Goal: Task Accomplishment & Management: Use online tool/utility

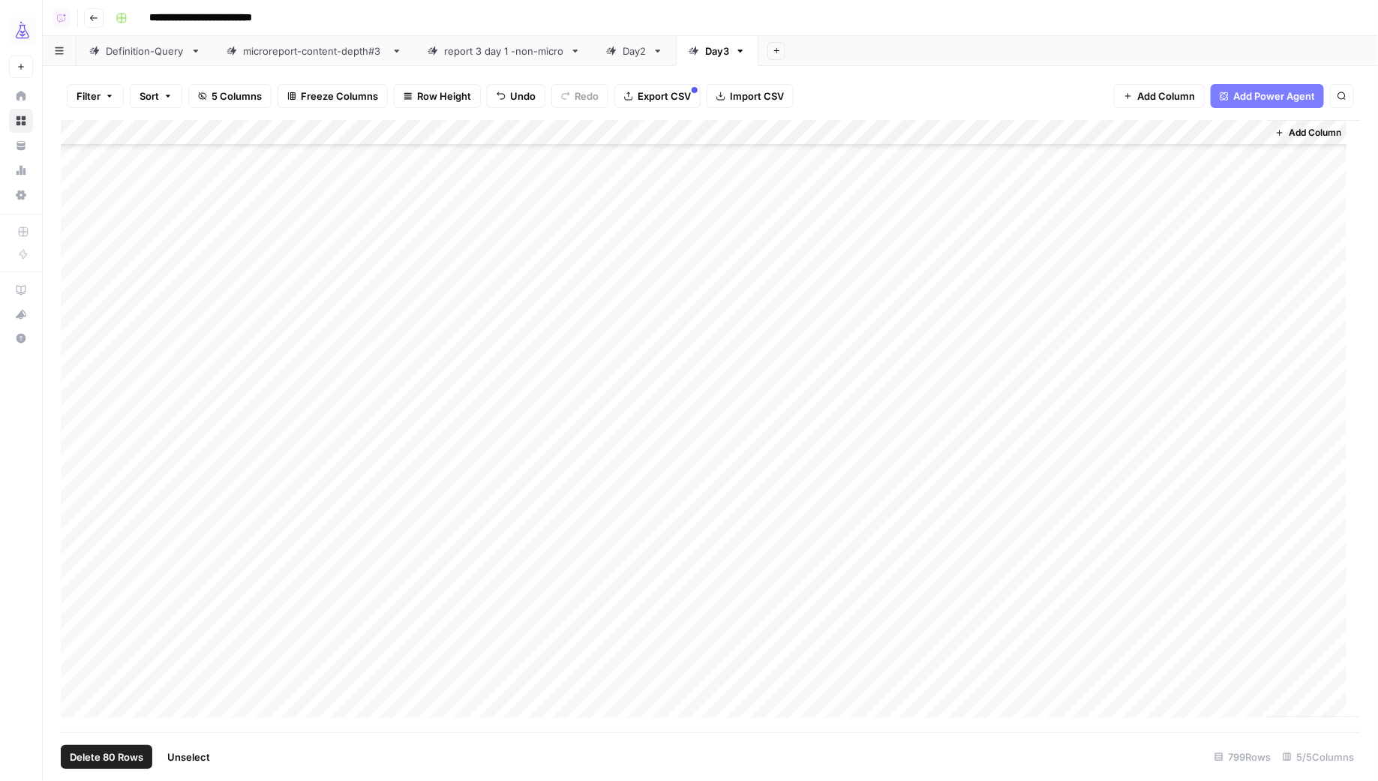
scroll to position [18051, 0]
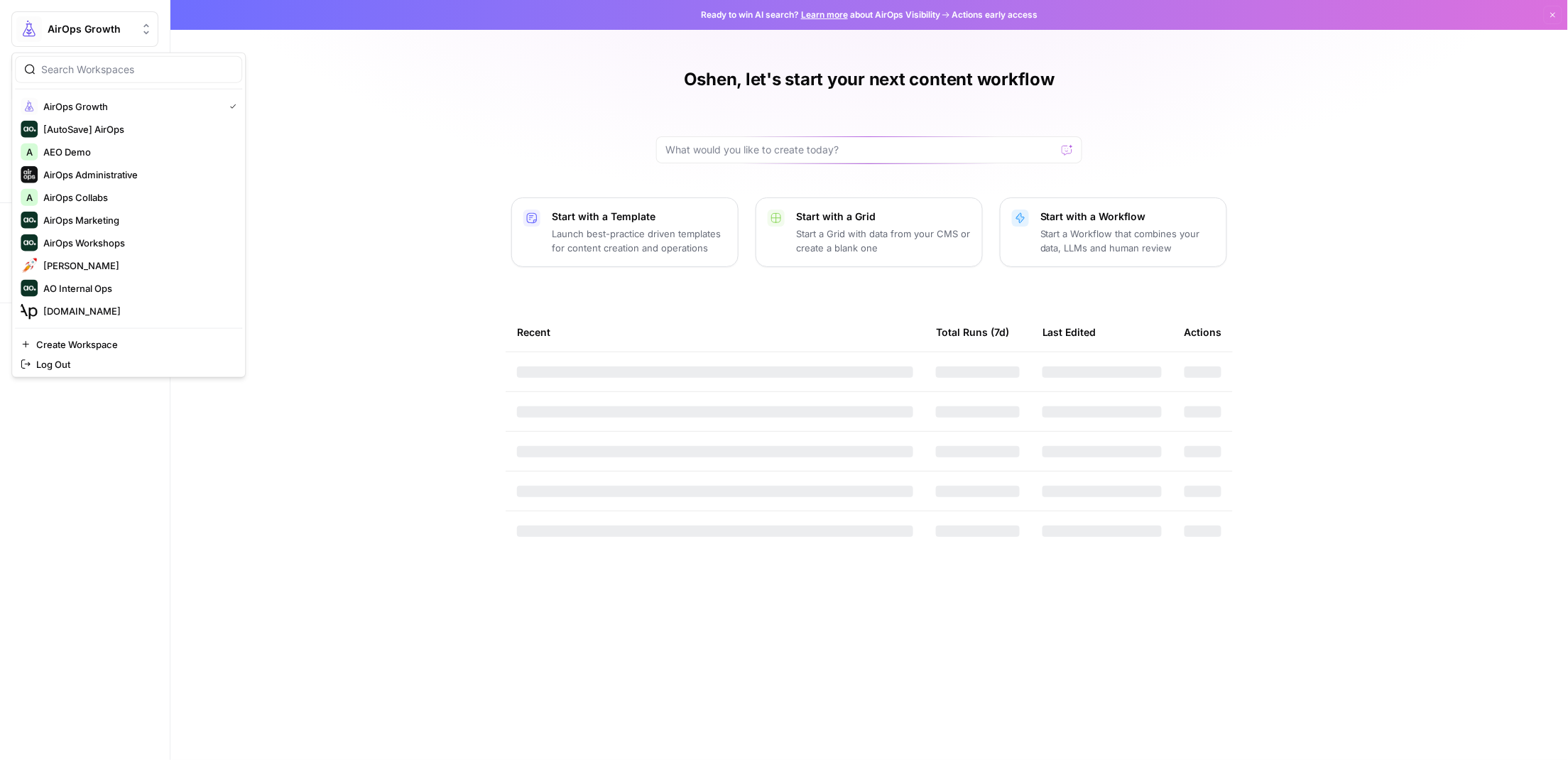
click at [79, 27] on span "AirOps Growth" at bounding box center [90, 28] width 86 height 14
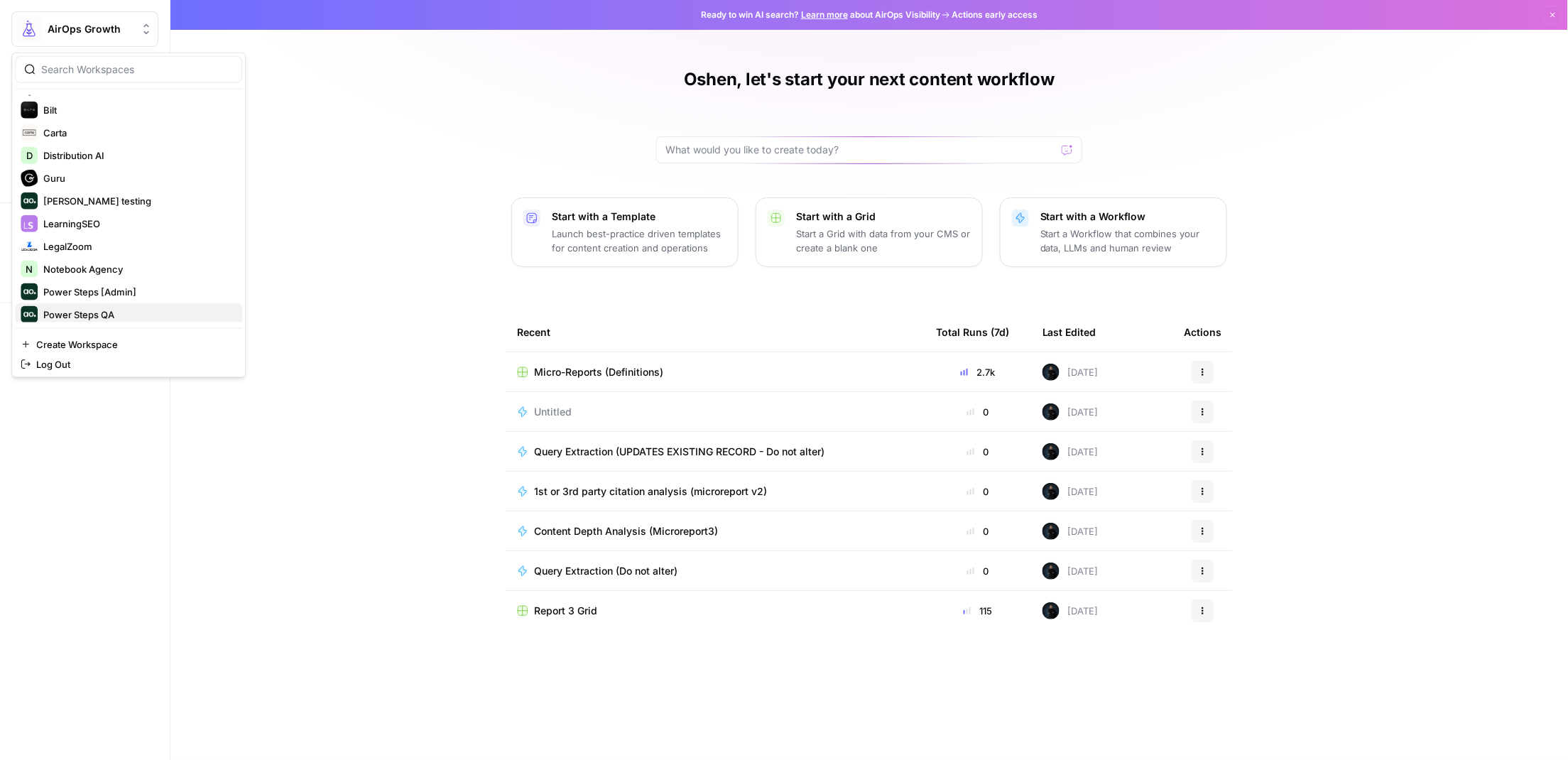
scroll to position [249, 0]
click at [70, 313] on span "Test" at bounding box center [137, 311] width 187 height 14
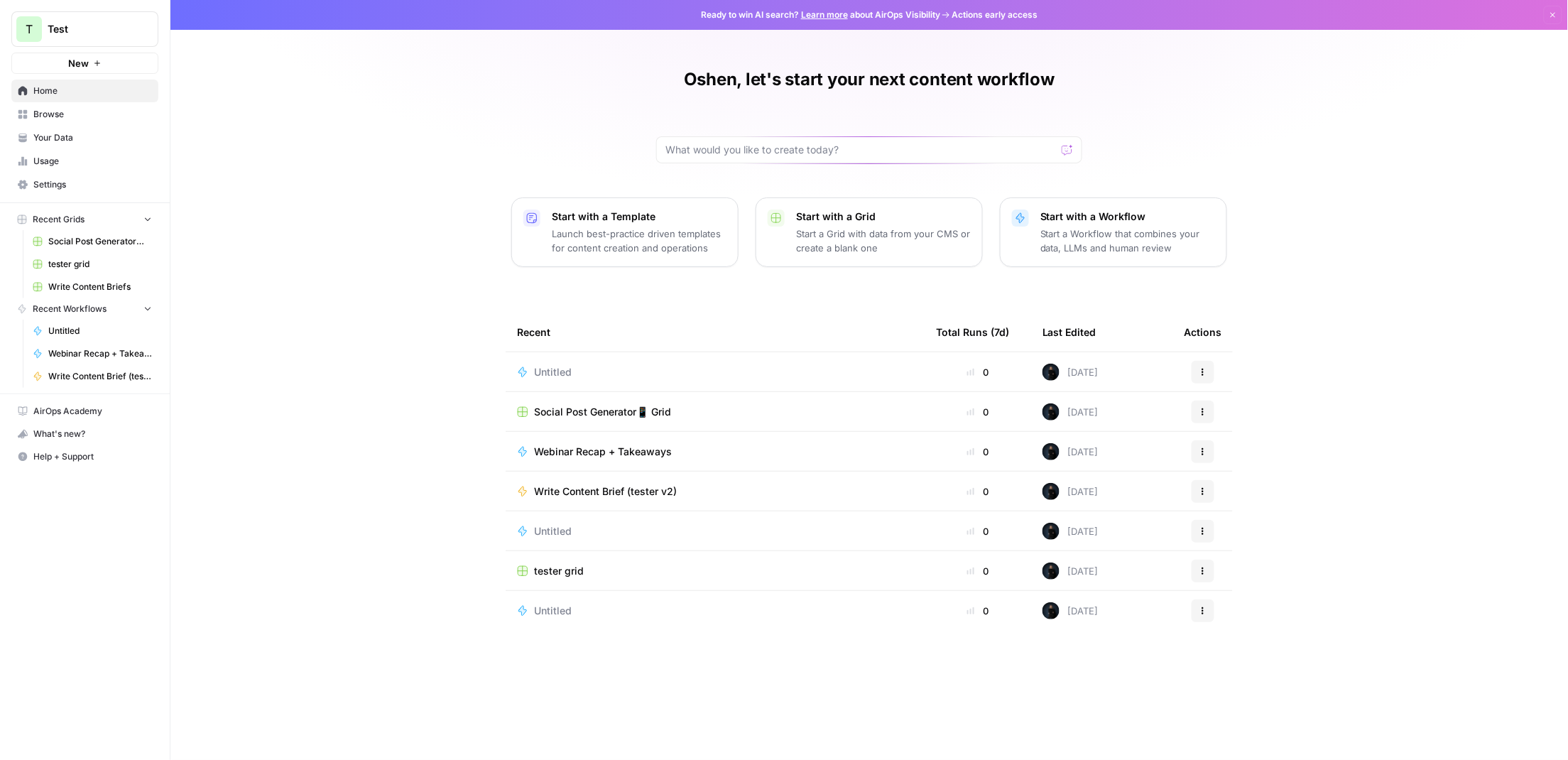
click at [51, 114] on span "Browse" at bounding box center [92, 115] width 118 height 13
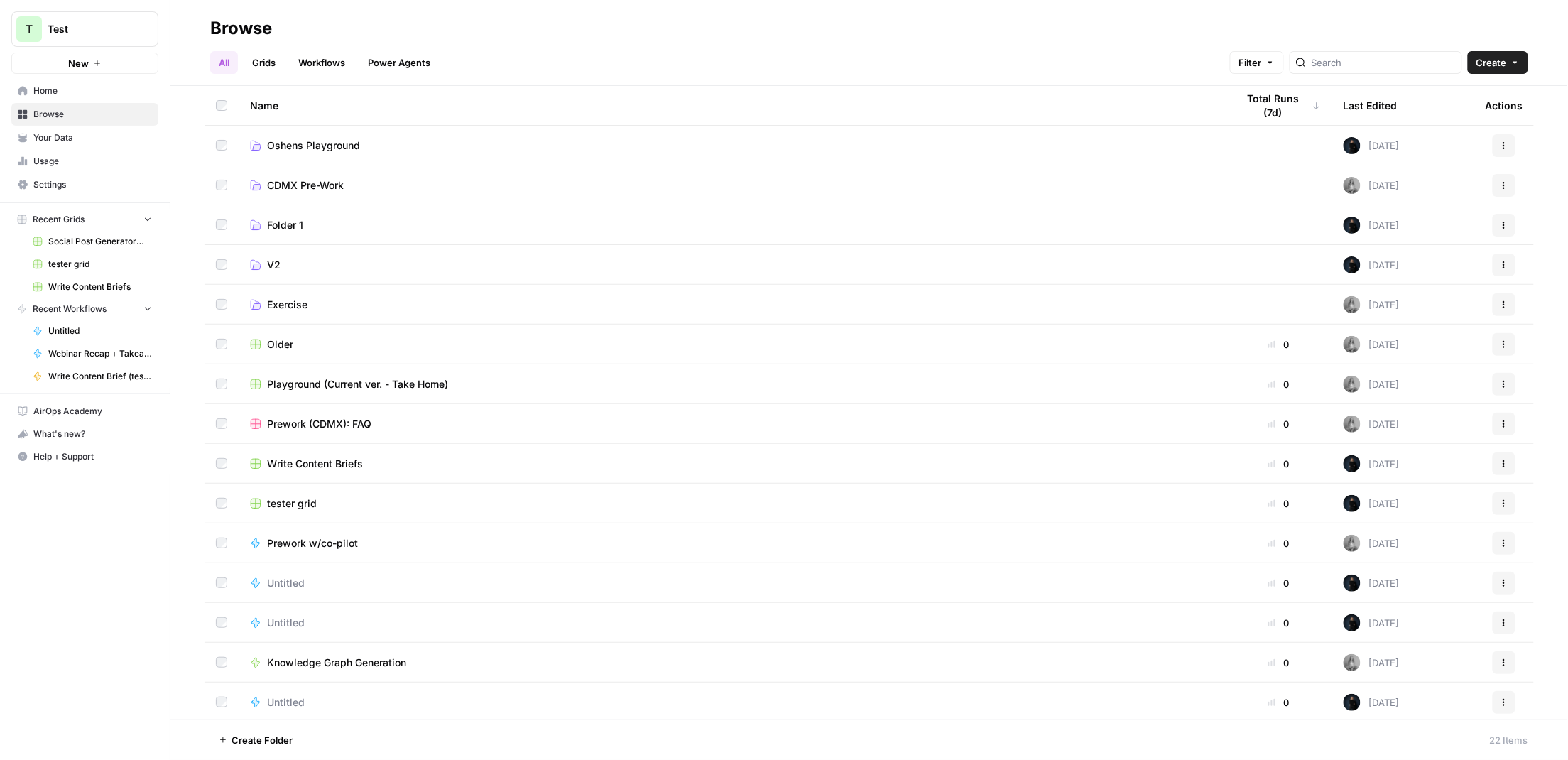
click at [309, 56] on link "Workflows" at bounding box center [322, 62] width 64 height 23
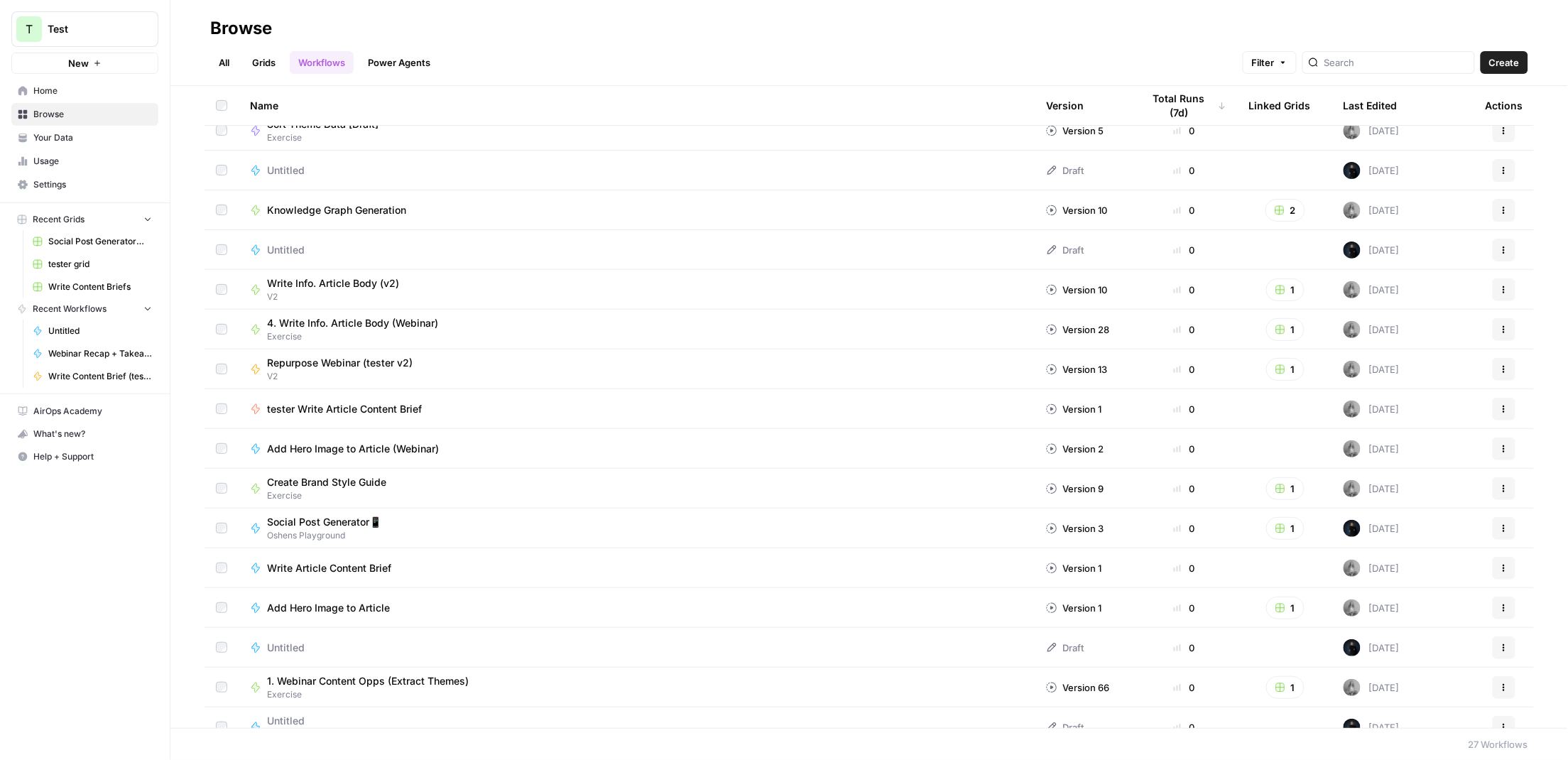
scroll to position [472, 0]
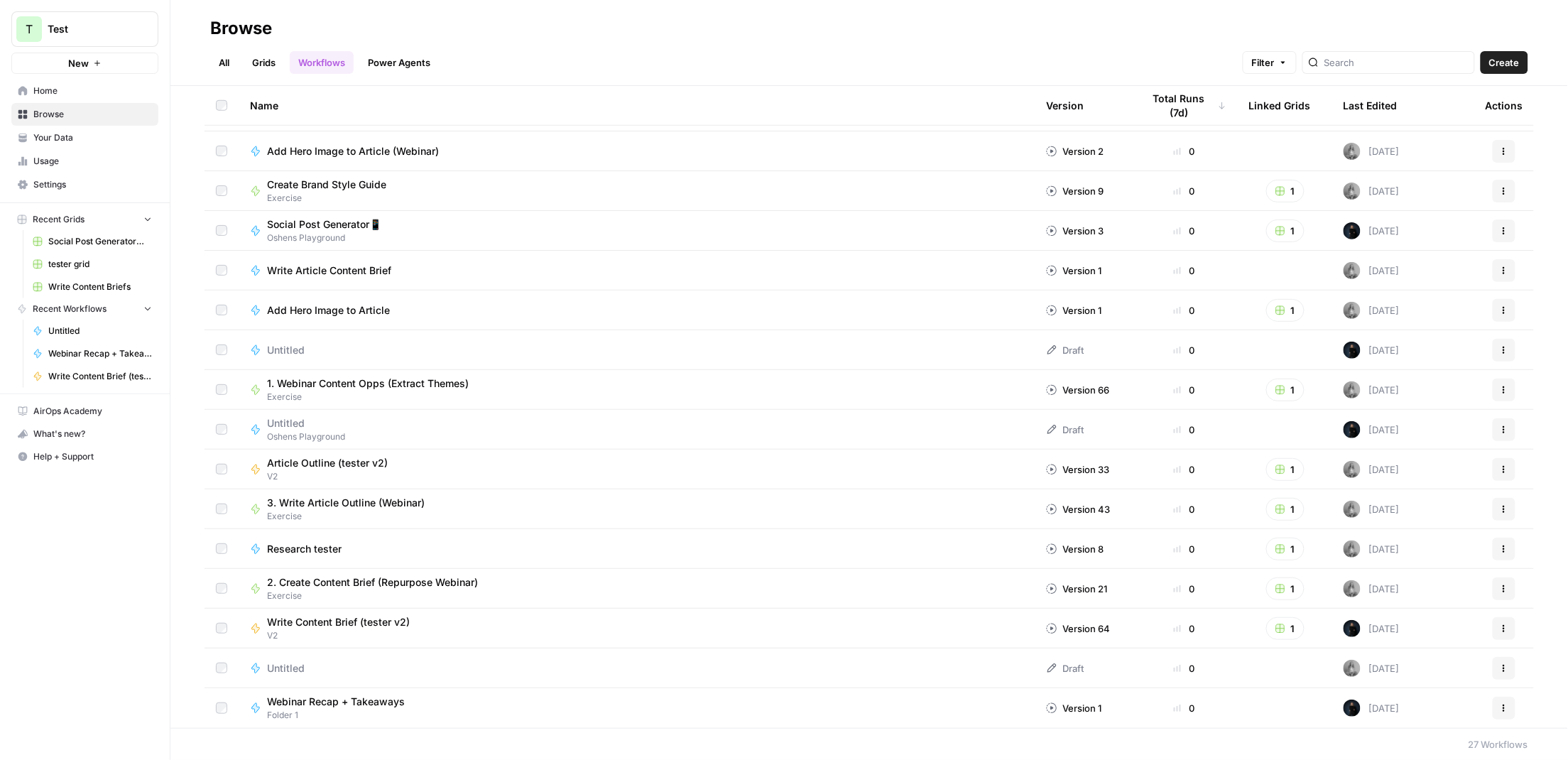
click at [351, 394] on span "Exercise" at bounding box center [373, 398] width 213 height 13
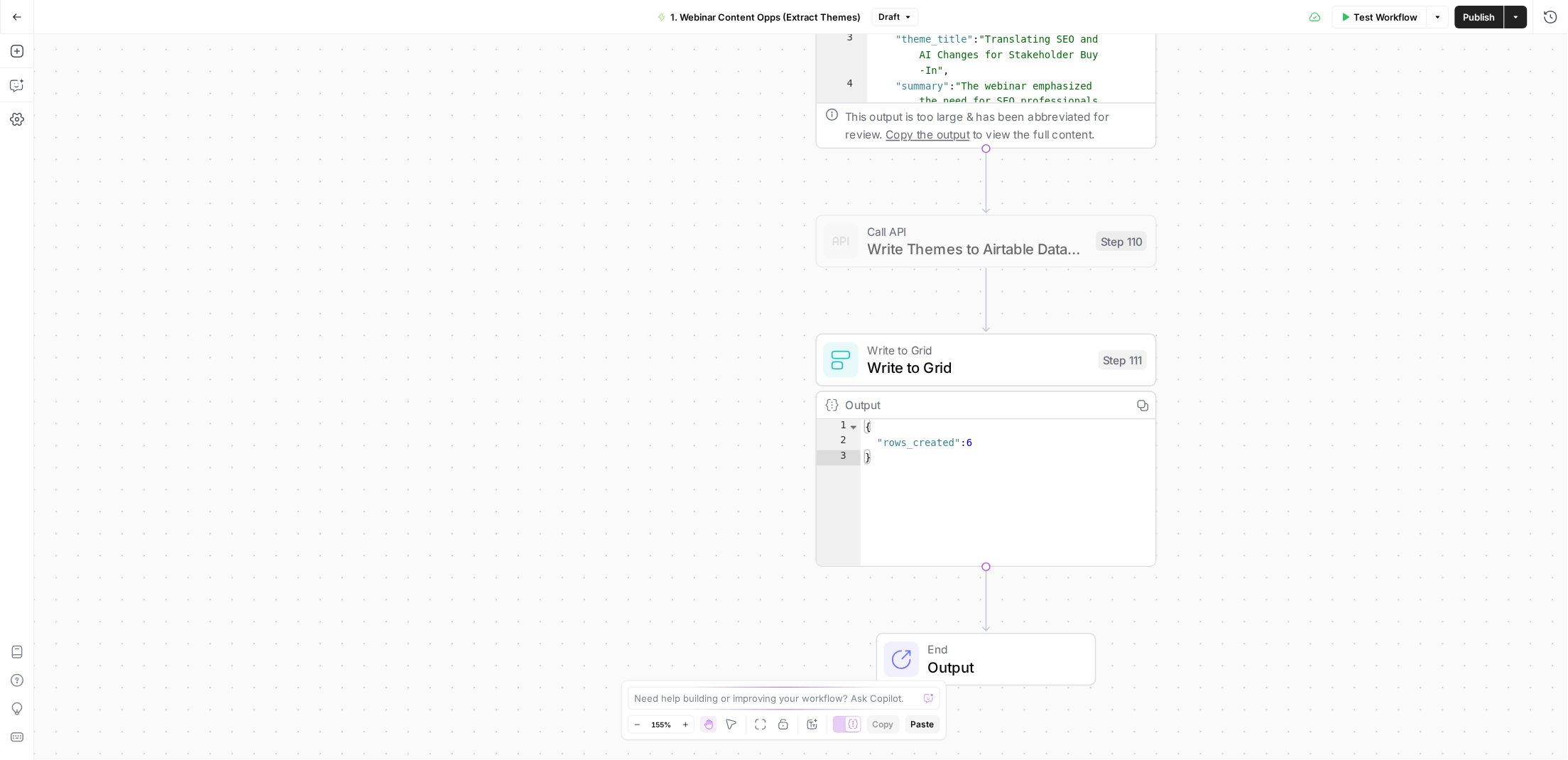
click at [923, 357] on span "Write to Grid" at bounding box center [979, 367] width 223 height 22
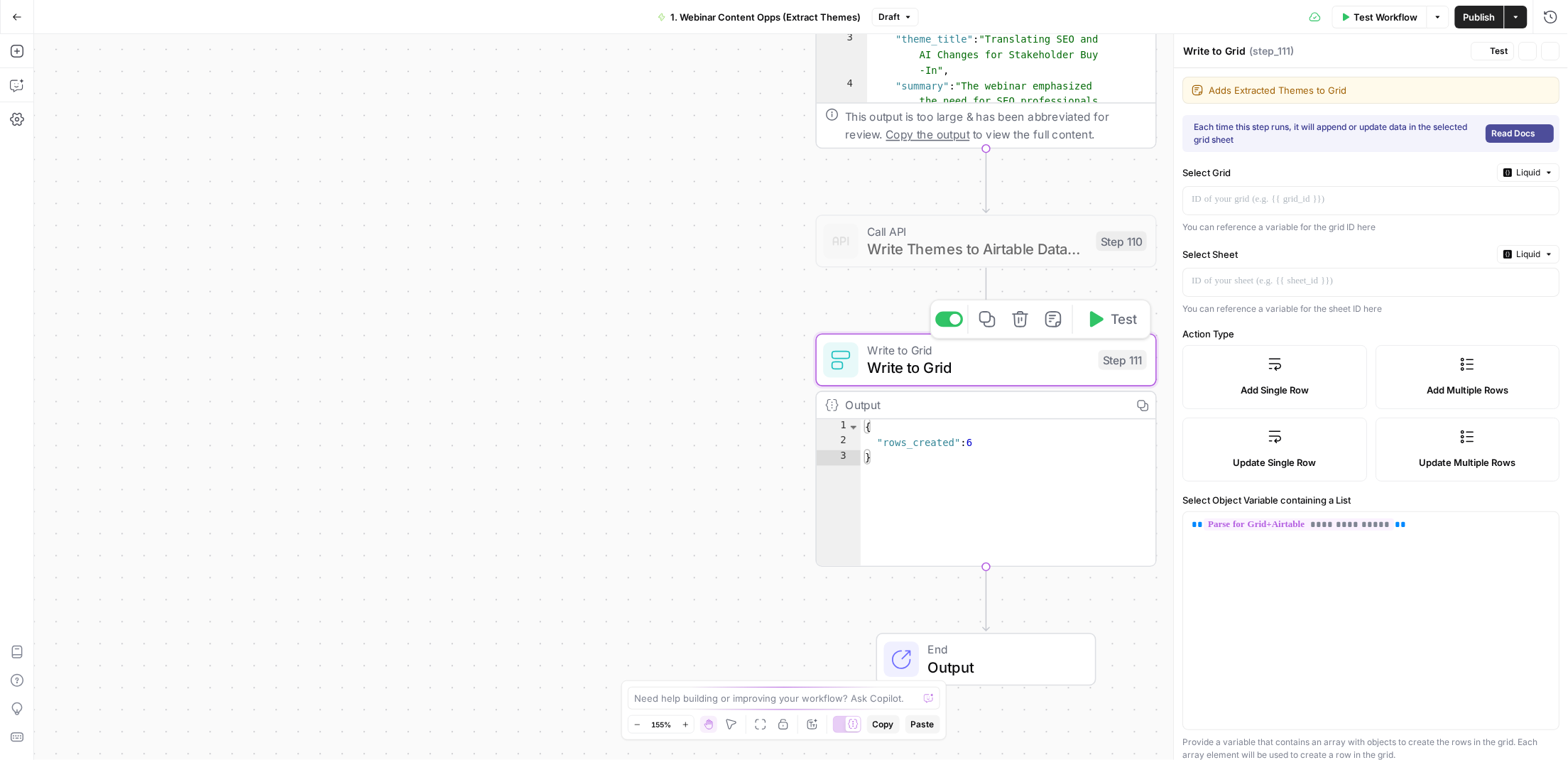
type input "Theme"
type input "Webinar <> Theme Summary"
type input "Key Takeaways"
type input "Supporting Quotes"
type input "Net New Content Ideas"
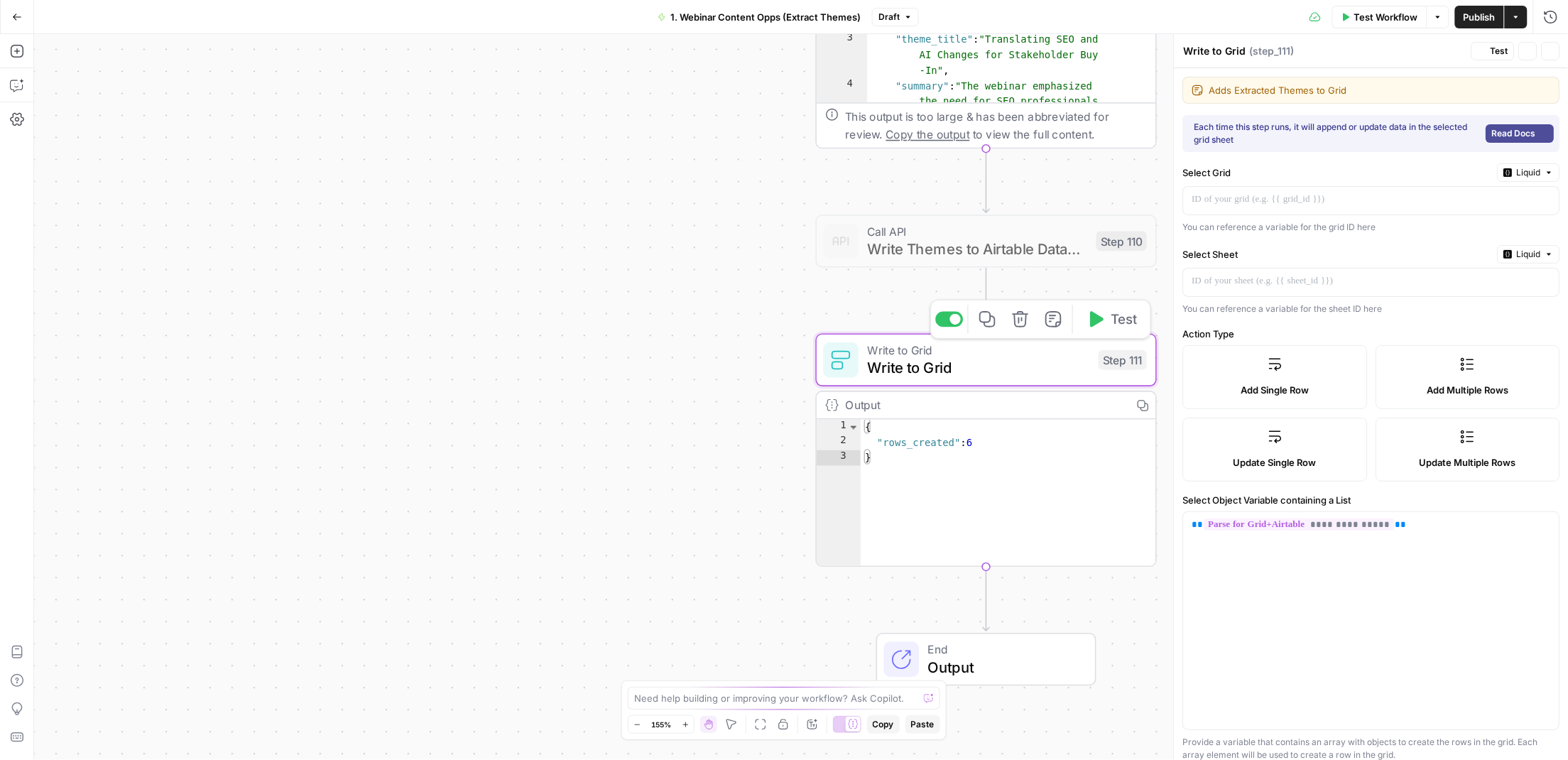
type input "Keywords"
type input "Search Queries"
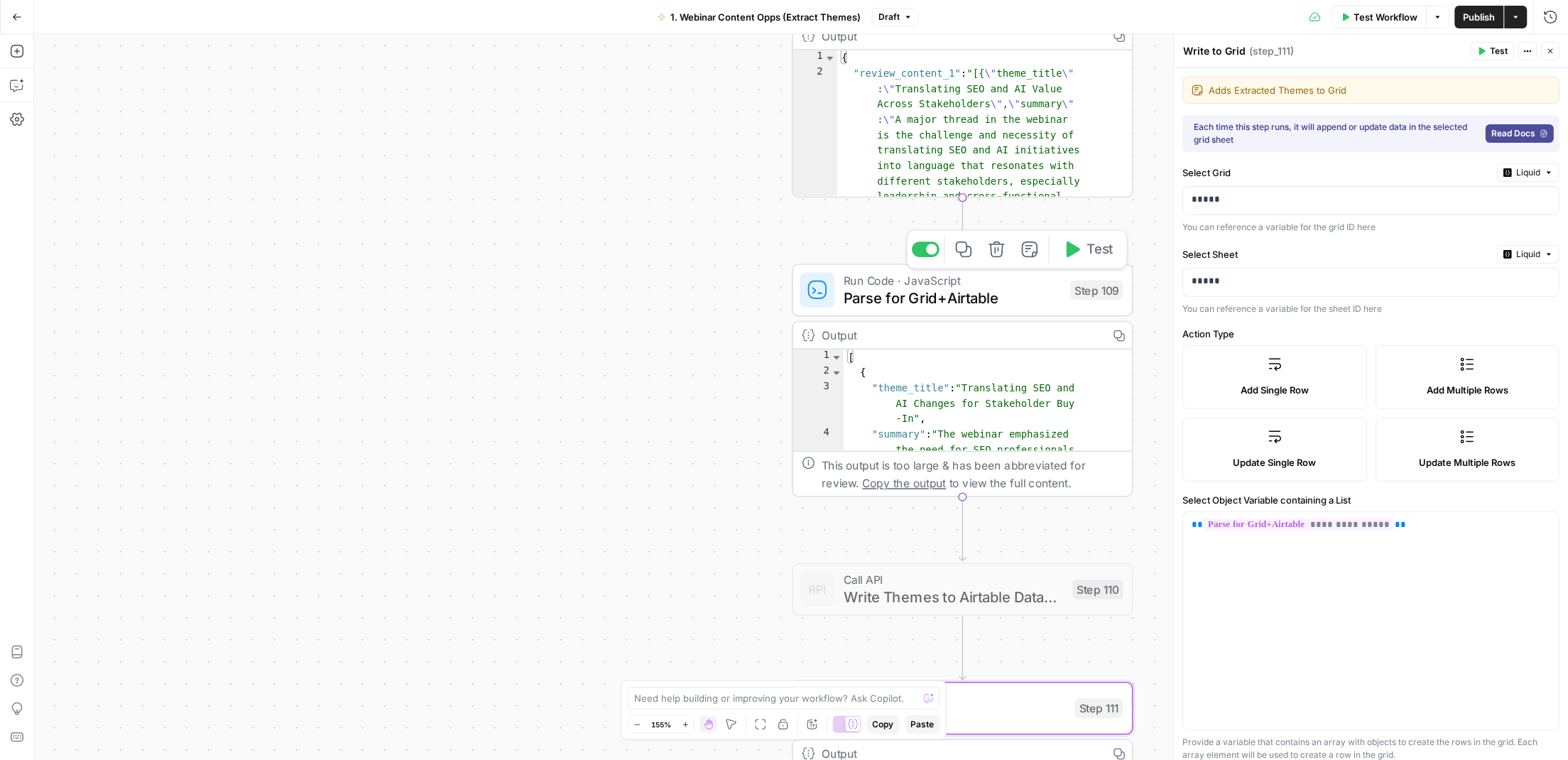
click at [890, 297] on span "Parse for Grid+Airtable" at bounding box center [953, 297] width 218 height 22
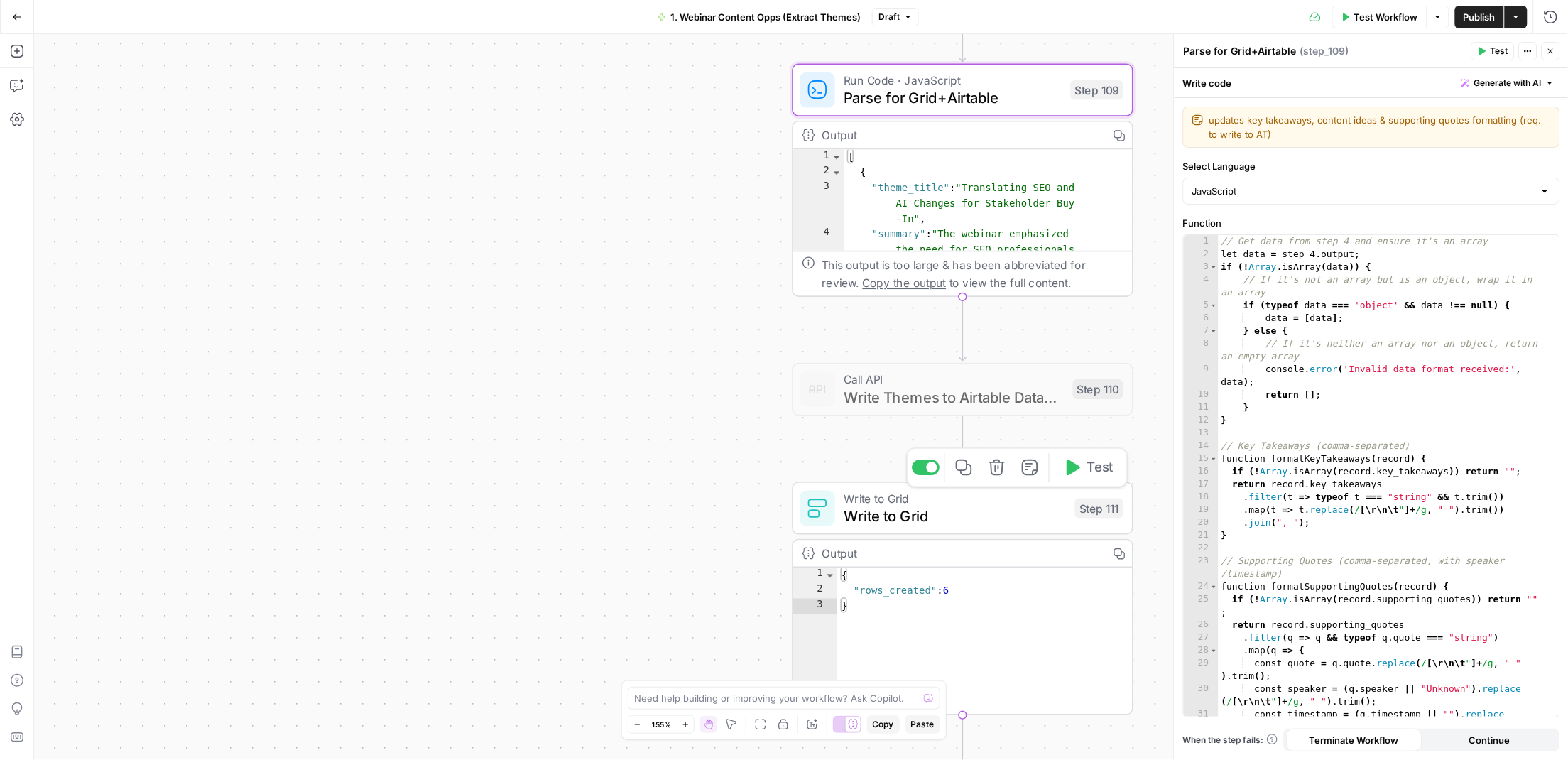
drag, startPoint x: 883, startPoint y: 519, endPoint x: 828, endPoint y: 507, distance: 56.3
click at [883, 519] on span "Write to Grid" at bounding box center [954, 515] width 223 height 22
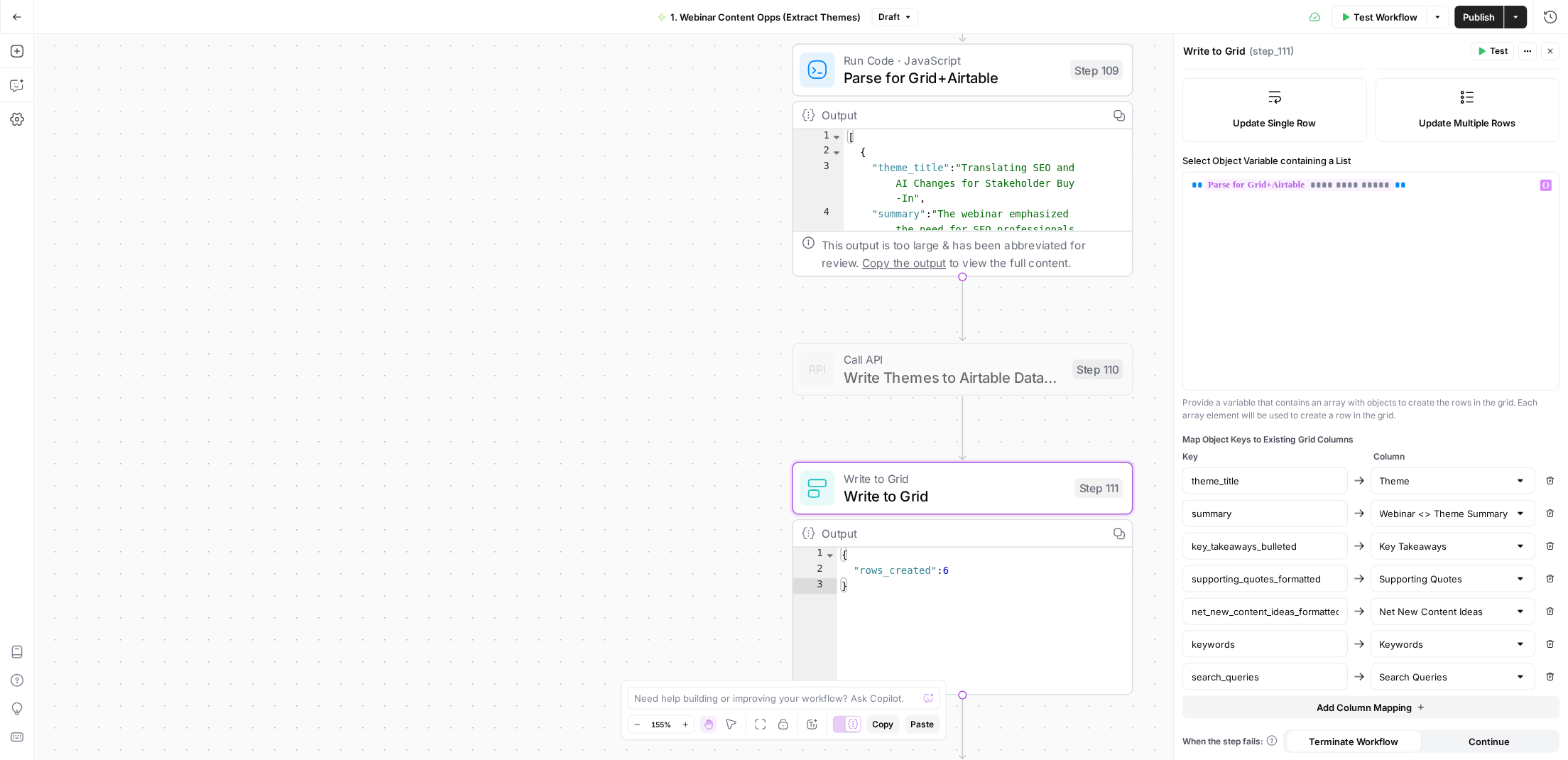
scroll to position [304, 0]
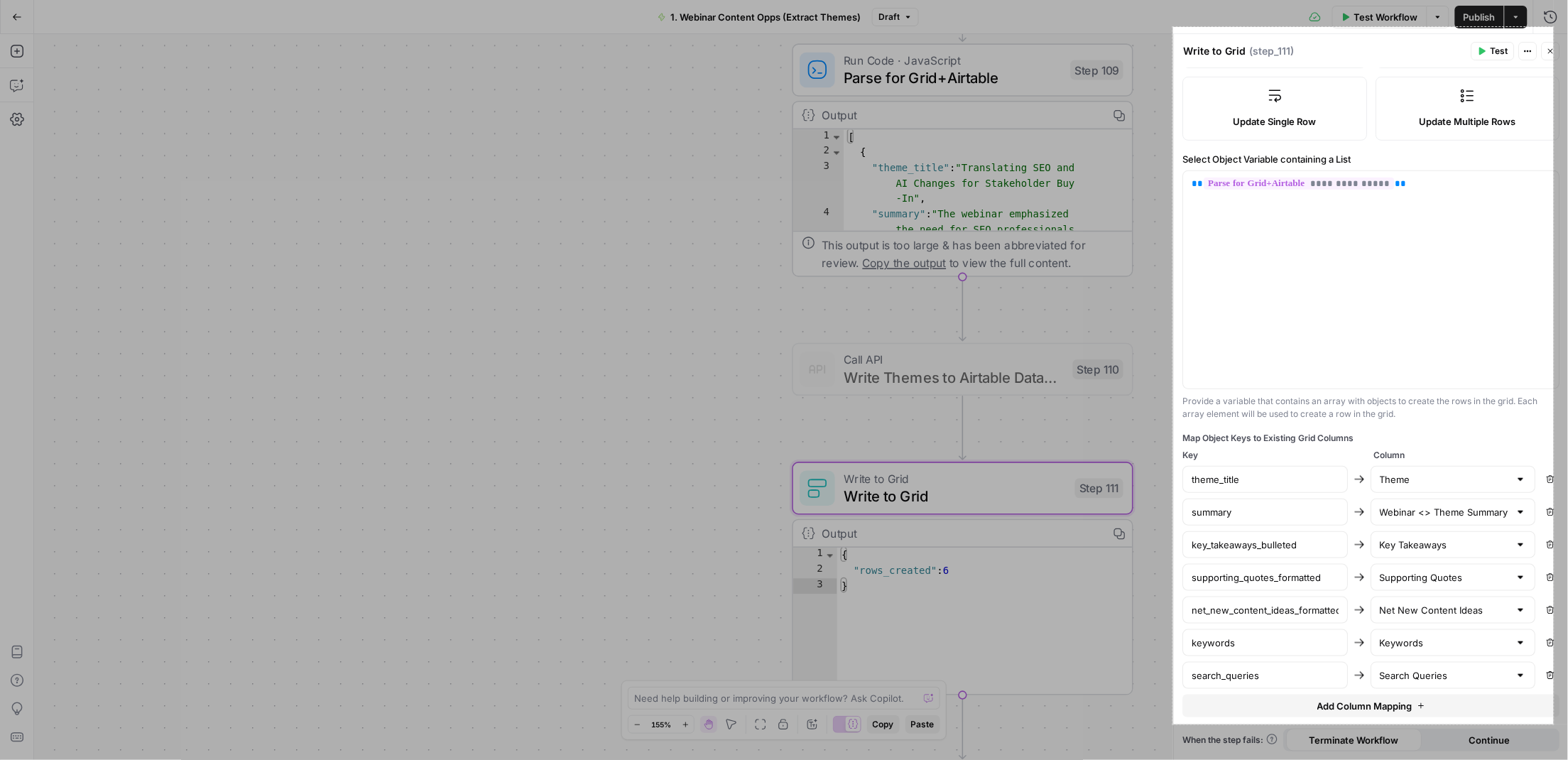
drag, startPoint x: 1173, startPoint y: 27, endPoint x: 1554, endPoint y: 724, distance: 794.3
click at [1554, 724] on div "536 X 982" at bounding box center [784, 380] width 1568 height 760
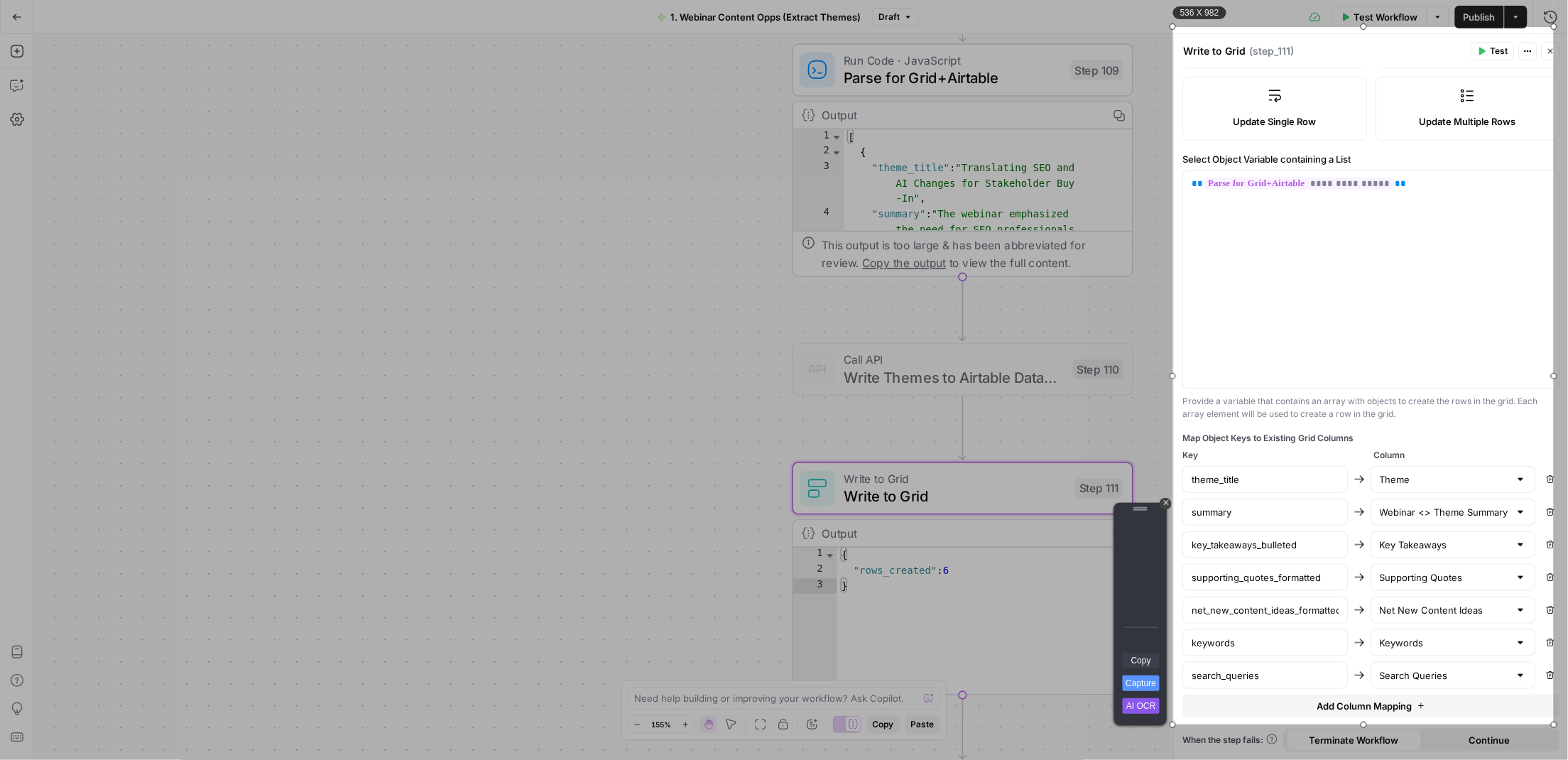
click at [1159, 656] on link "Copy" at bounding box center [1141, 660] width 37 height 16
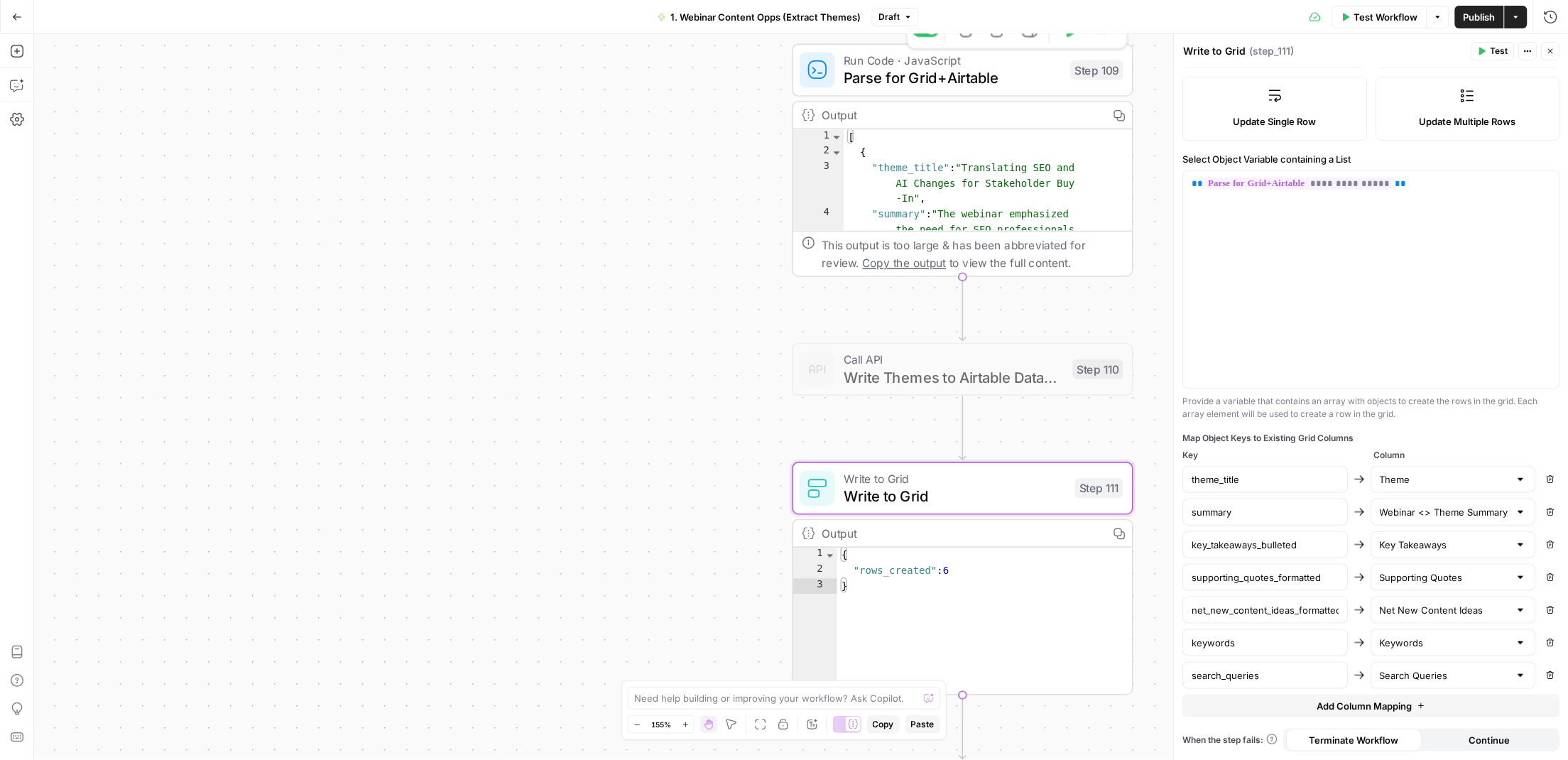
click at [980, 79] on span "Parse for Grid+Airtable" at bounding box center [953, 78] width 218 height 22
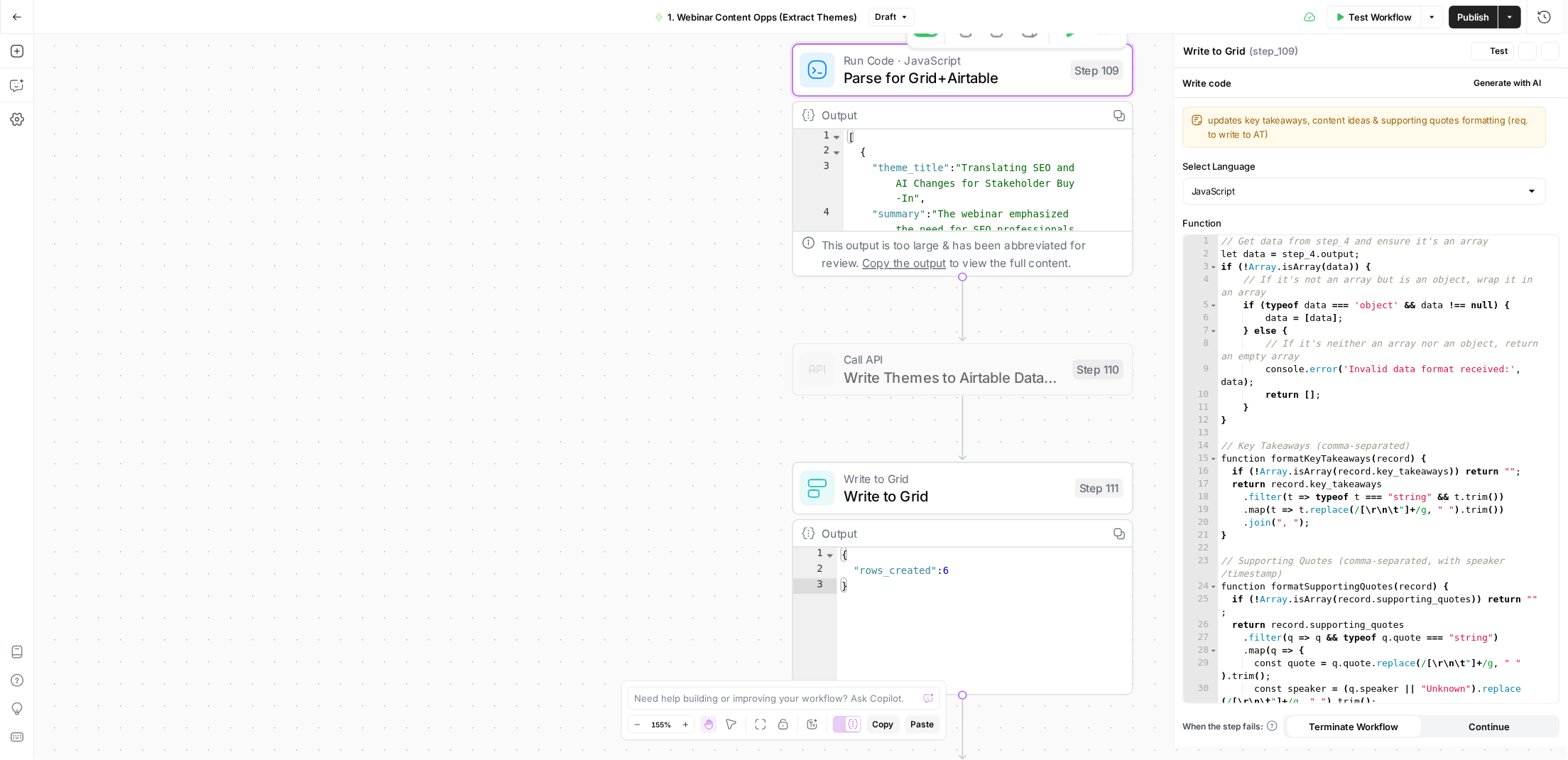
type textarea "Parse for Grid+Airtable"
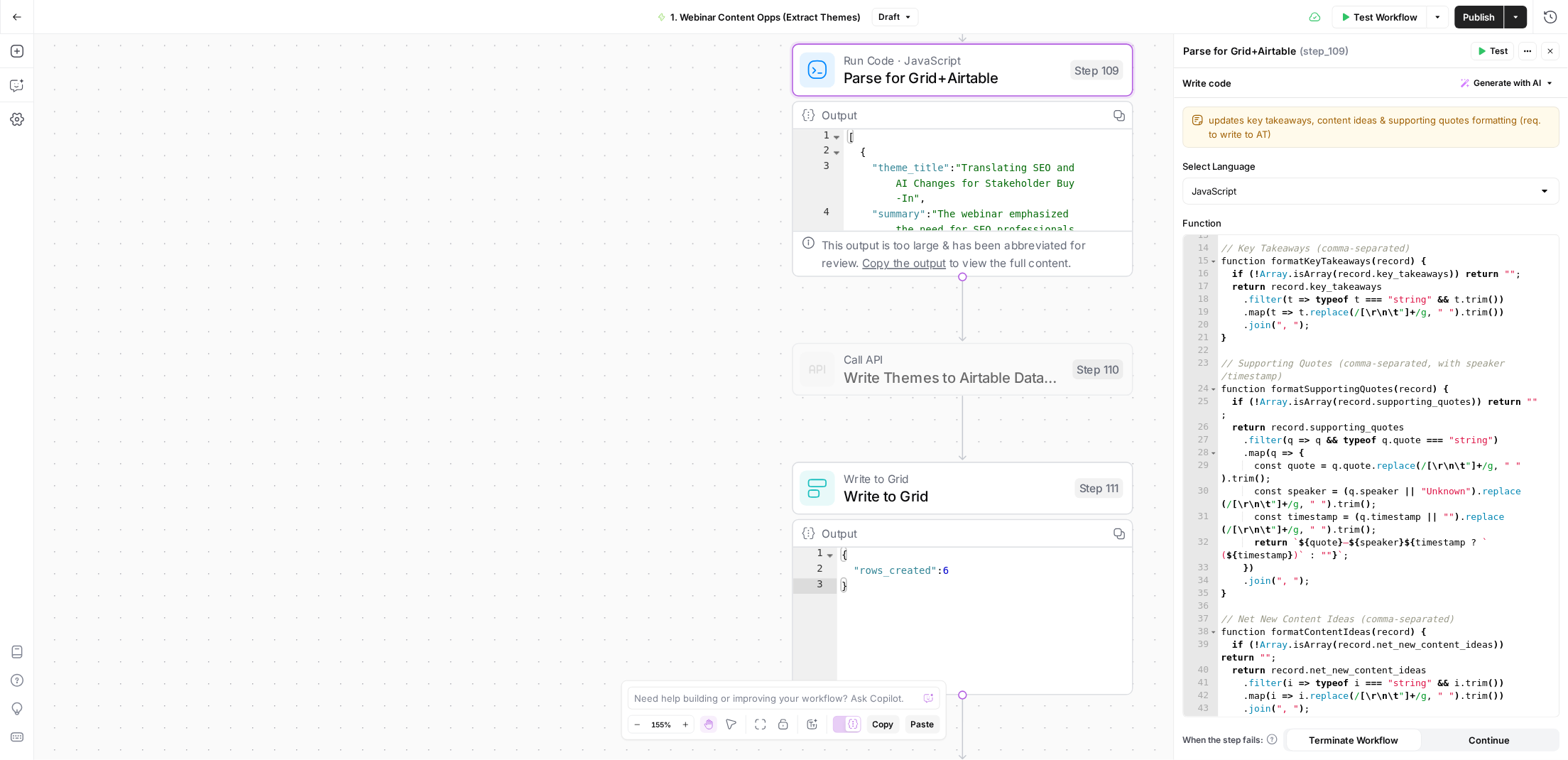
scroll to position [200, 0]
click at [953, 107] on div "Output" at bounding box center [960, 115] width 277 height 18
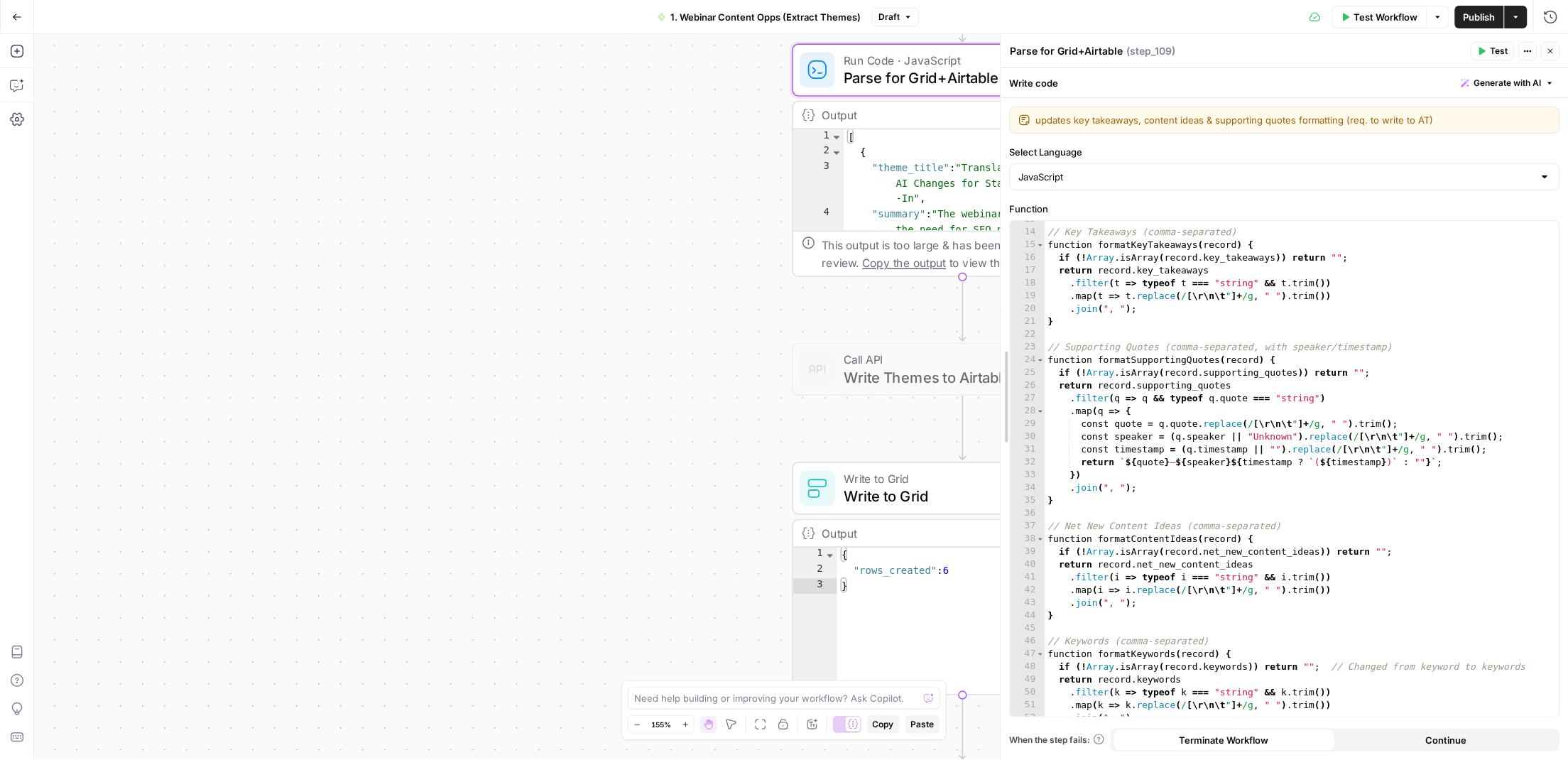
scroll to position [161, 0]
drag, startPoint x: 1175, startPoint y: 150, endPoint x: 893, endPoint y: 169, distance: 282.6
click at [880, 160] on body "T Test New Home Browse Your Data Usage Settings Recent Grids Social Post Genera…" at bounding box center [784, 380] width 1568 height 760
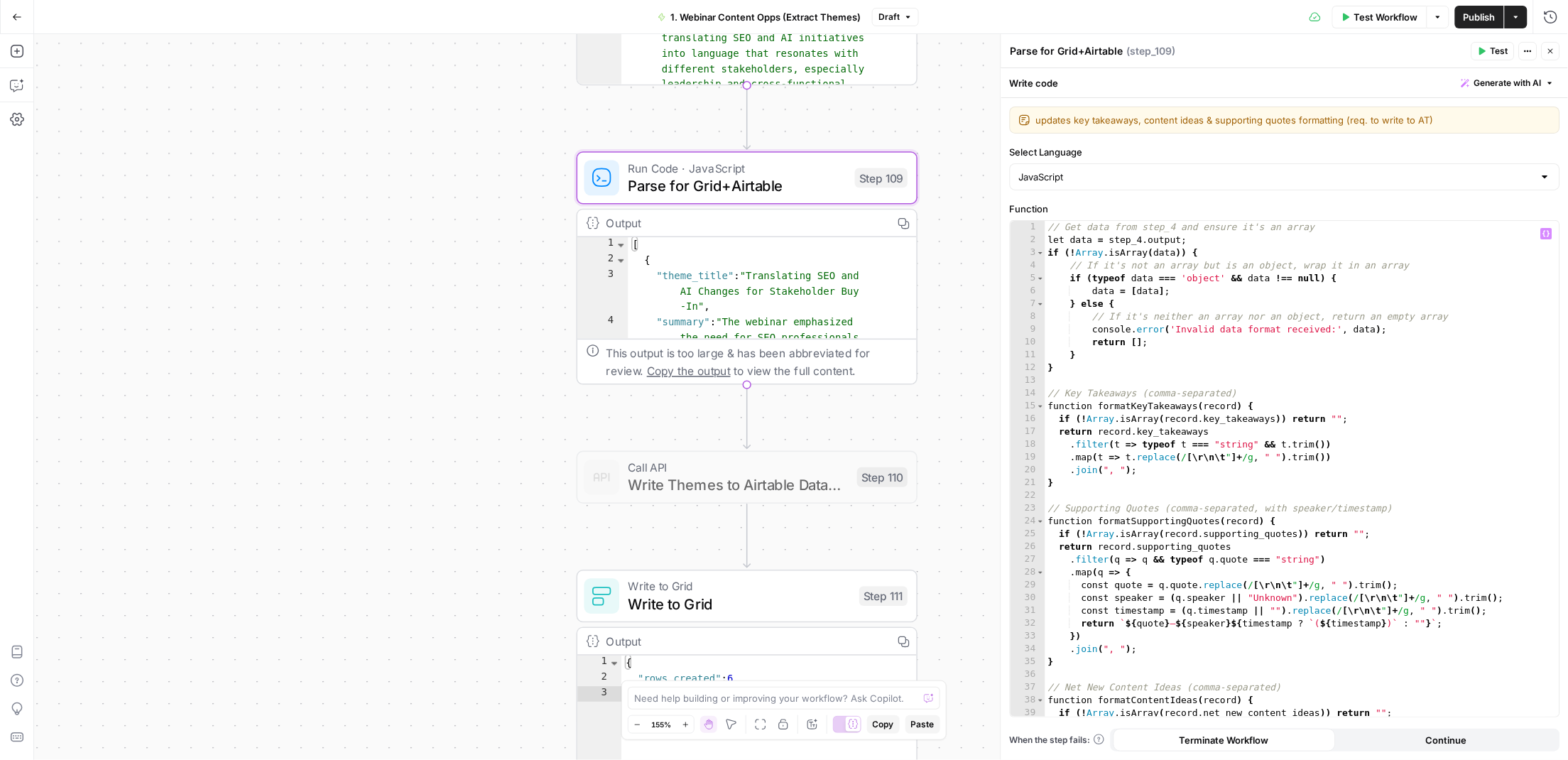
scroll to position [0, 0]
click at [1493, 267] on div "// Get data from step_4 and ensure it's an array let data = step_4 . output ; i…" at bounding box center [1295, 481] width 501 height 521
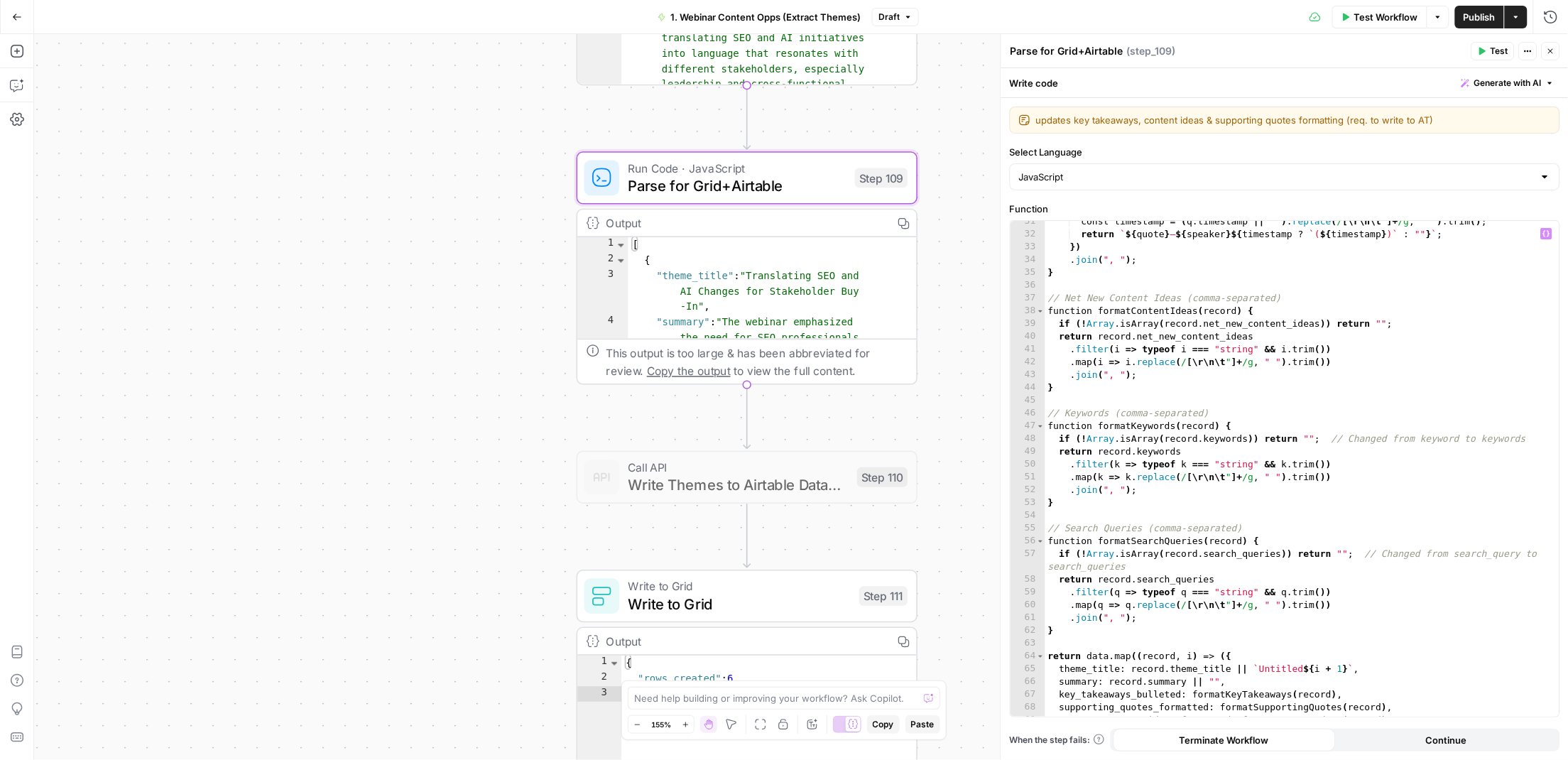
scroll to position [437, 0]
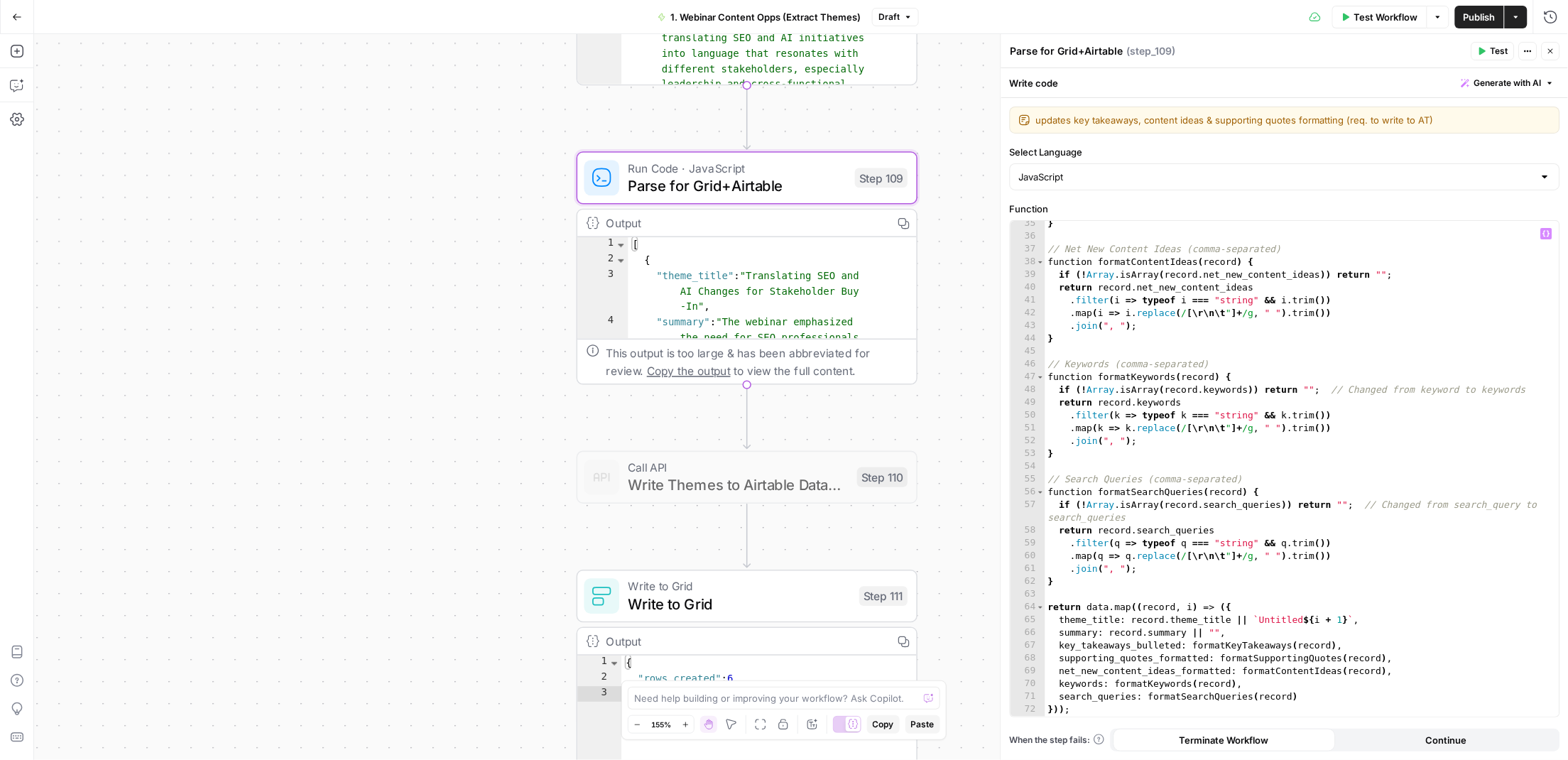
type textarea "**********"
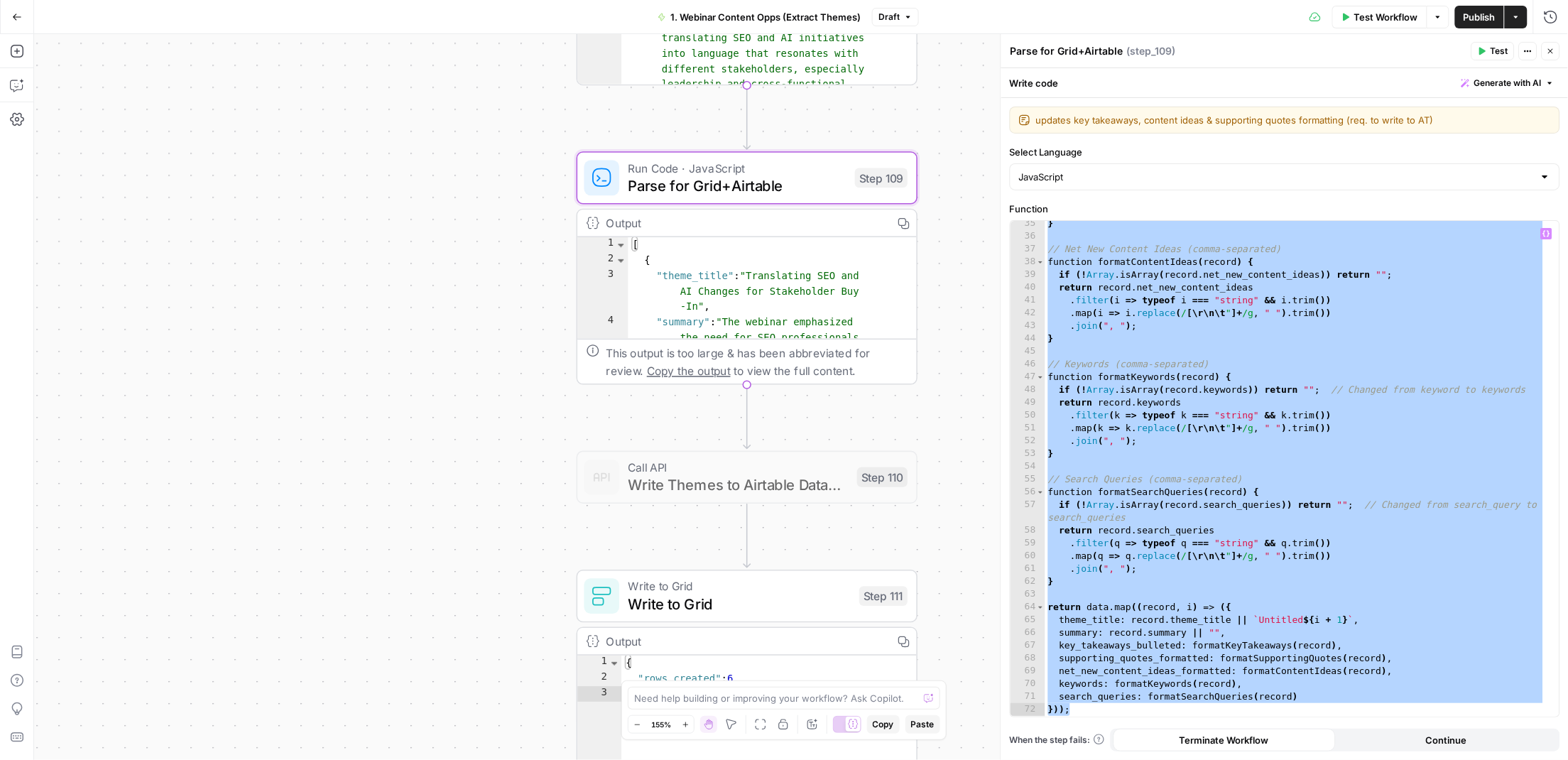
click at [838, 223] on div "Output" at bounding box center [745, 223] width 277 height 18
click at [1545, 13] on icon "button" at bounding box center [1551, 17] width 13 height 13
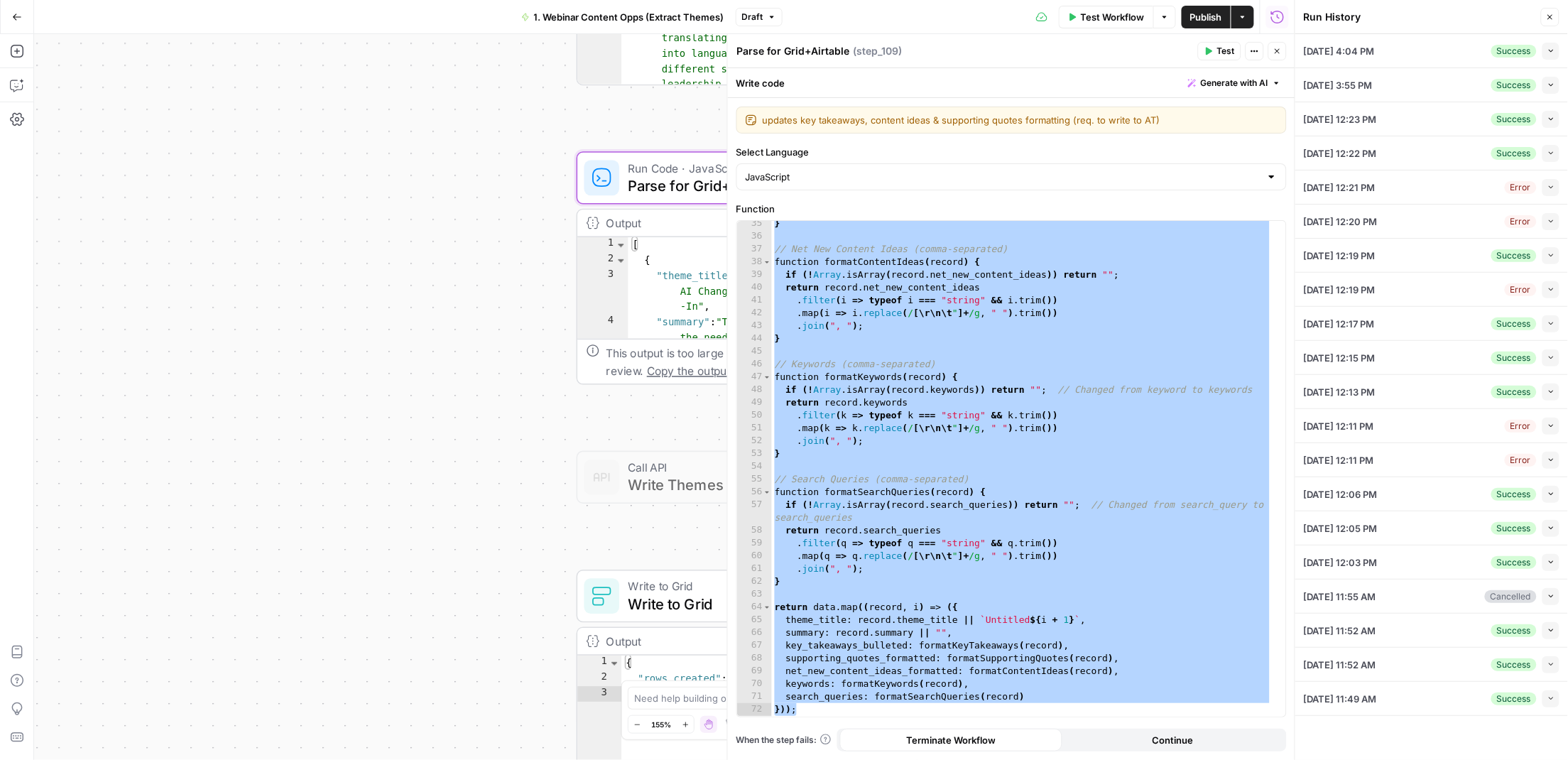
click at [1329, 50] on span "04/22/25 at 4:04 PM" at bounding box center [1339, 51] width 71 height 14
click at [1542, 50] on button "Collapse" at bounding box center [1551, 51] width 17 height 17
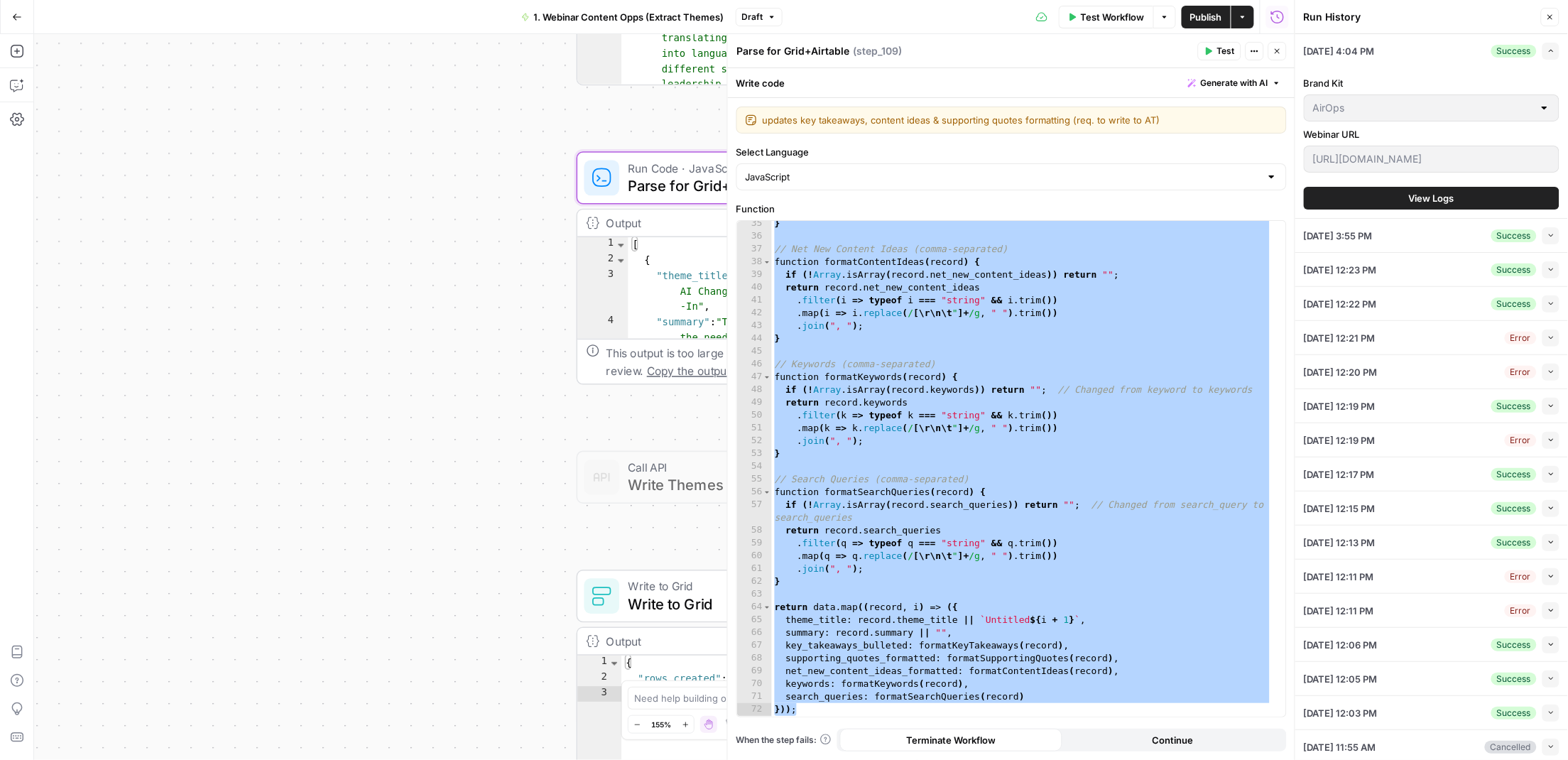
click at [1365, 209] on button "View Logs" at bounding box center [1432, 198] width 256 height 23
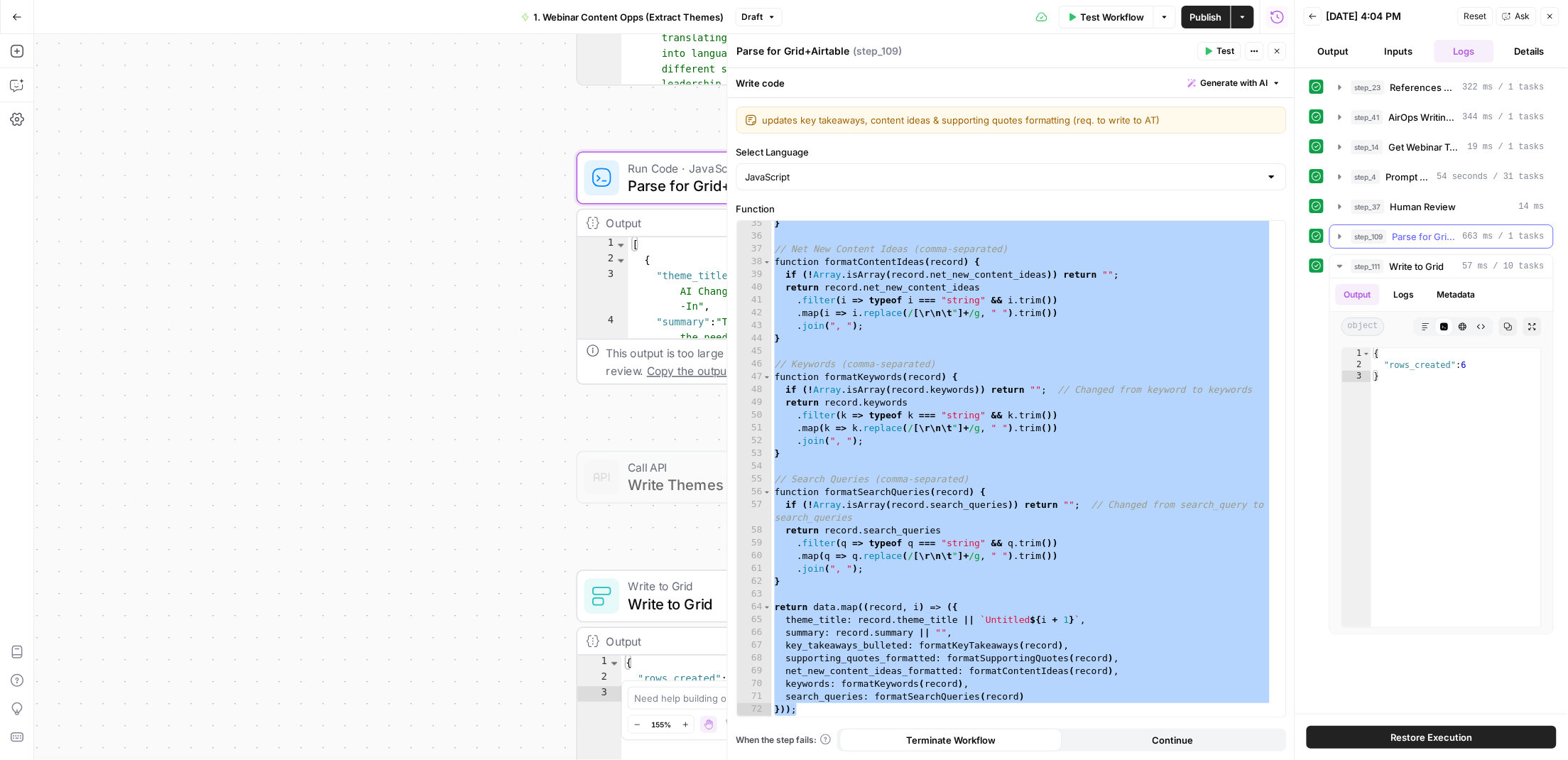
click at [1339, 239] on icon "button" at bounding box center [1340, 236] width 3 height 5
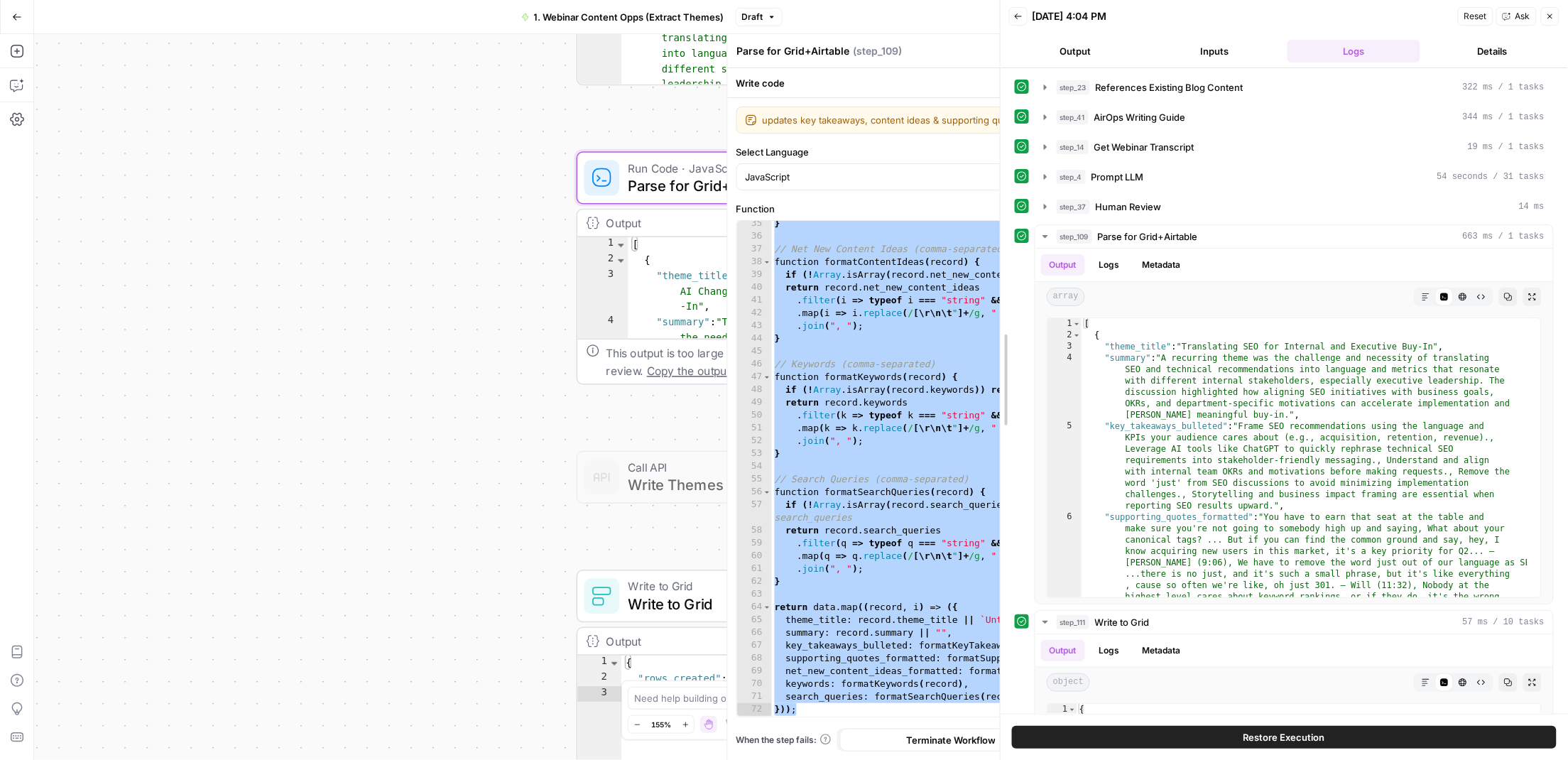
drag, startPoint x: 1292, startPoint y: 273, endPoint x: 864, endPoint y: 260, distance: 428.2
click at [774, 222] on body "T Test New Home Browse Your Data Usage Settings Recent Grids Social Post Genera…" at bounding box center [784, 380] width 1568 height 760
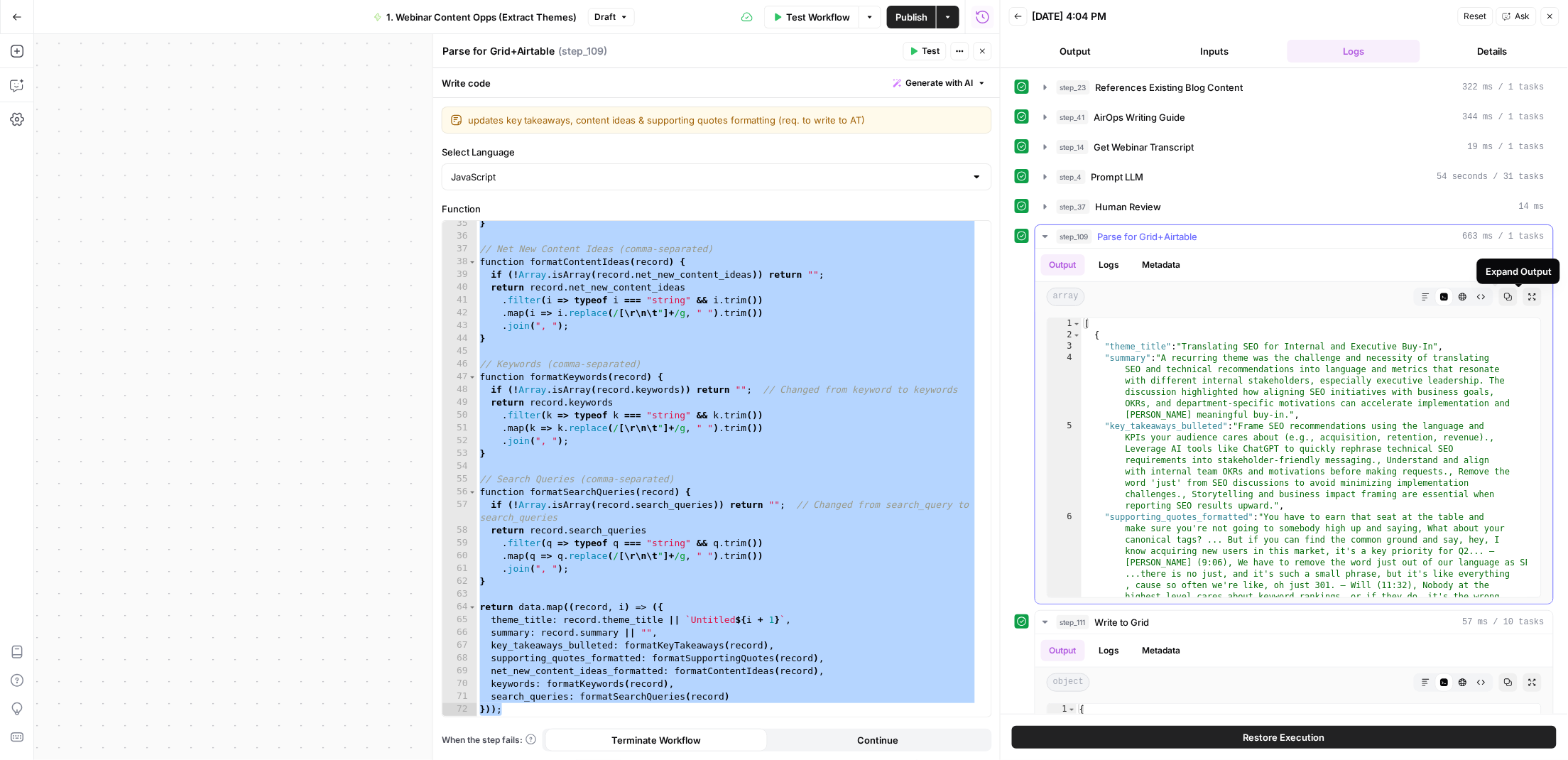
click at [1505, 301] on icon "button" at bounding box center [1508, 296] width 9 height 9
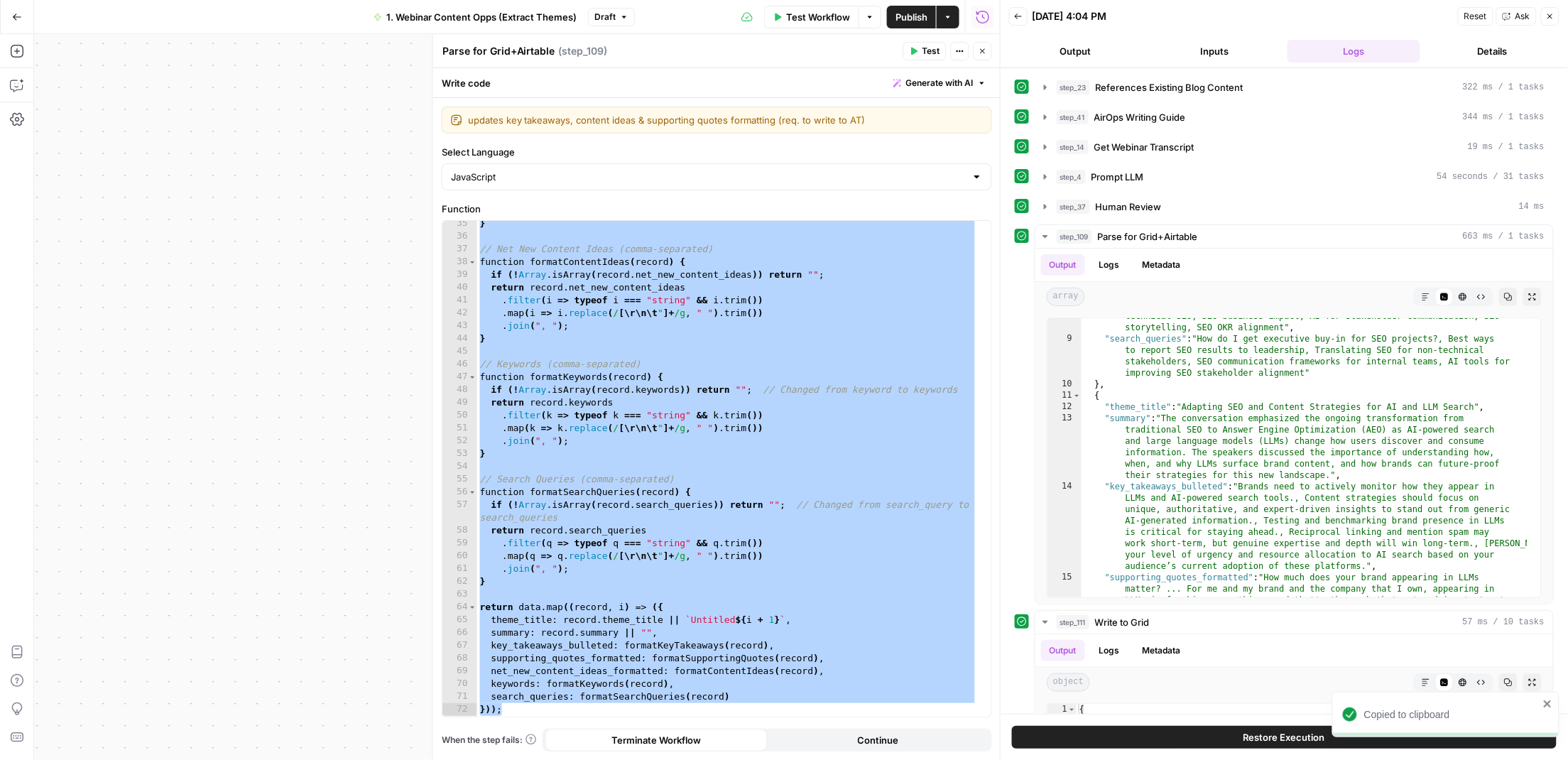
scroll to position [451, 0]
click at [979, 53] on icon "button" at bounding box center [983, 51] width 9 height 9
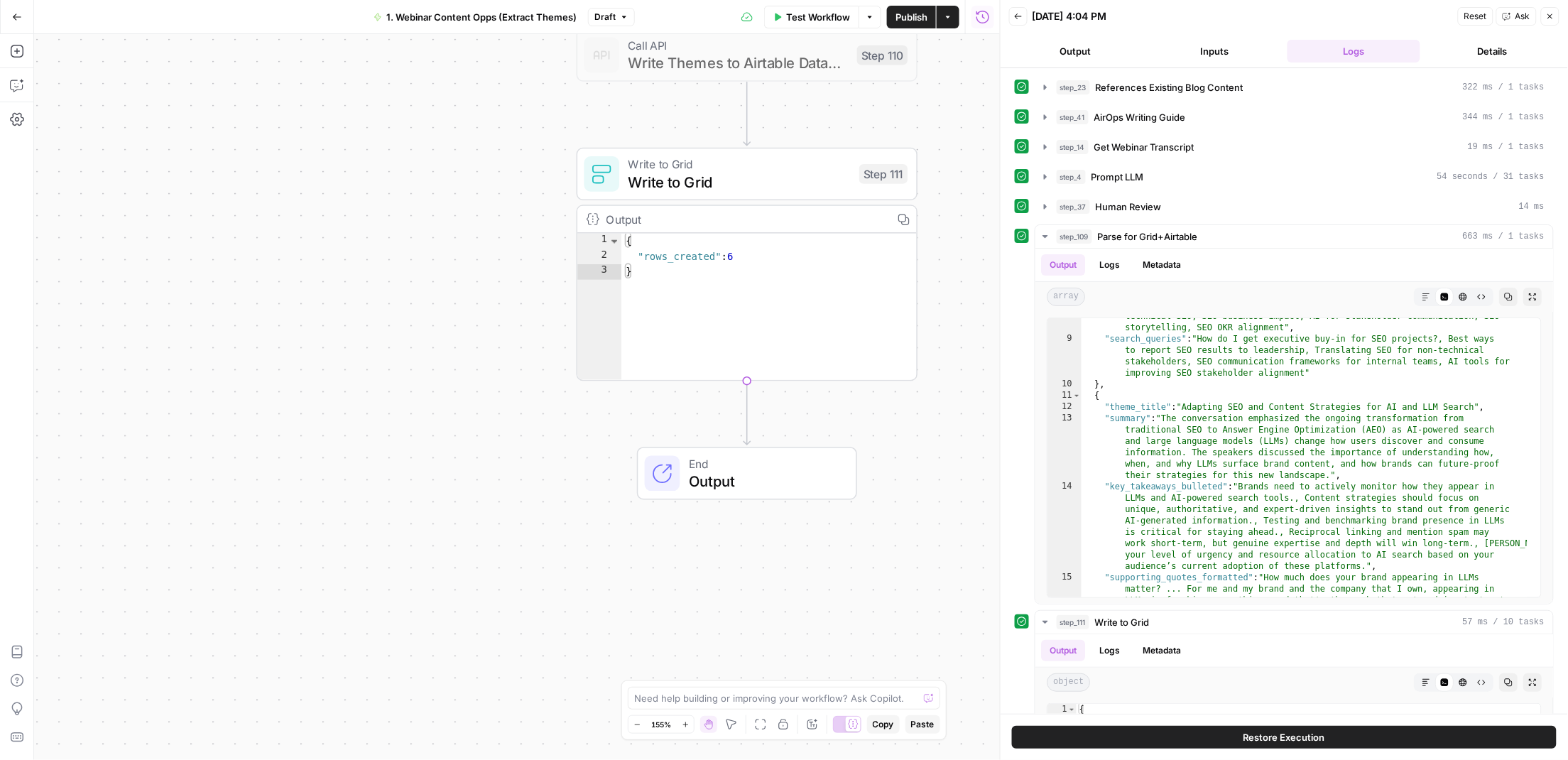
click at [829, 187] on span "Write to Grid" at bounding box center [739, 181] width 223 height 22
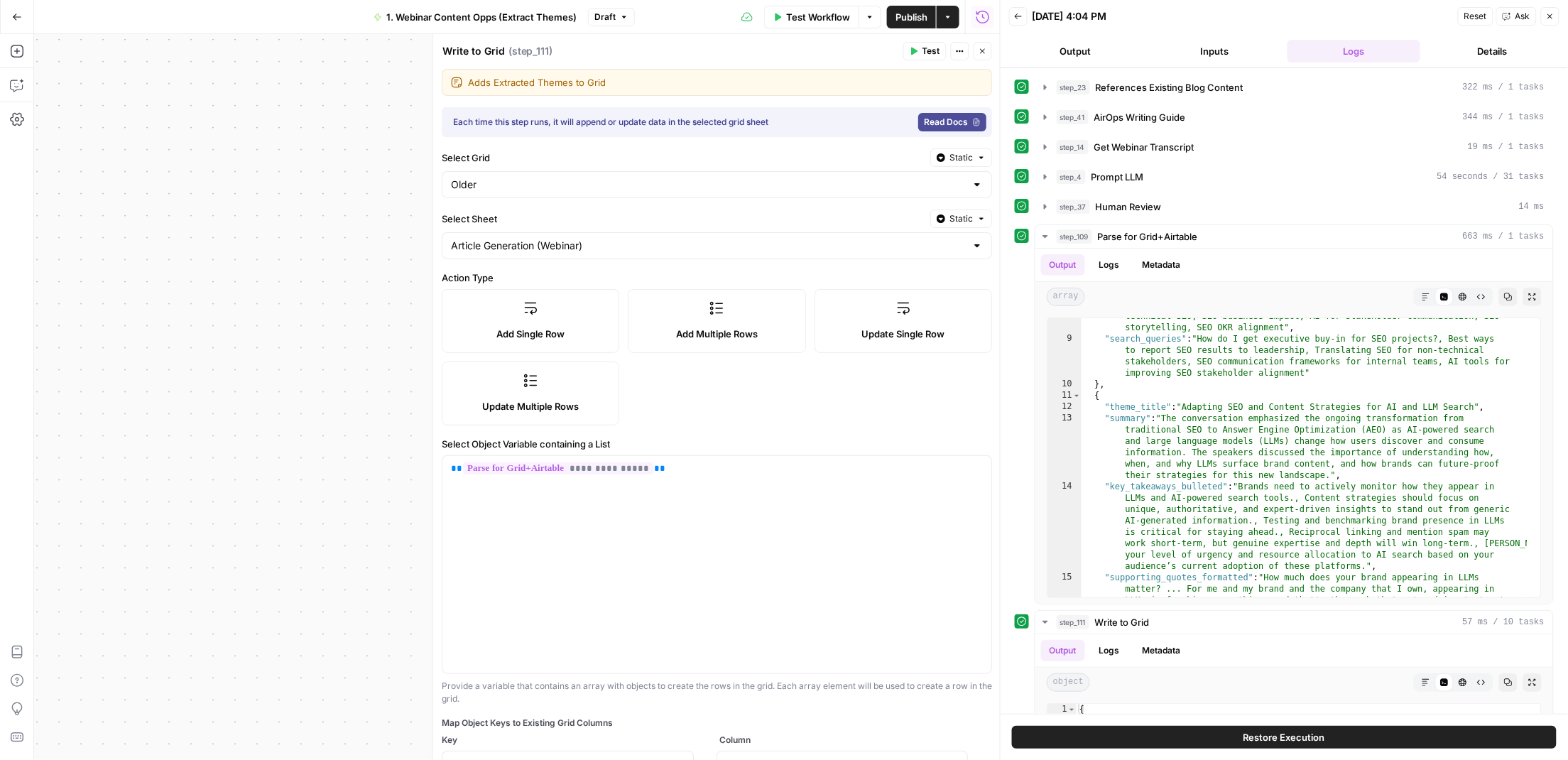
scroll to position [9, 0]
click at [521, 396] on label "Update Multiple Rows" at bounding box center [531, 392] width 178 height 64
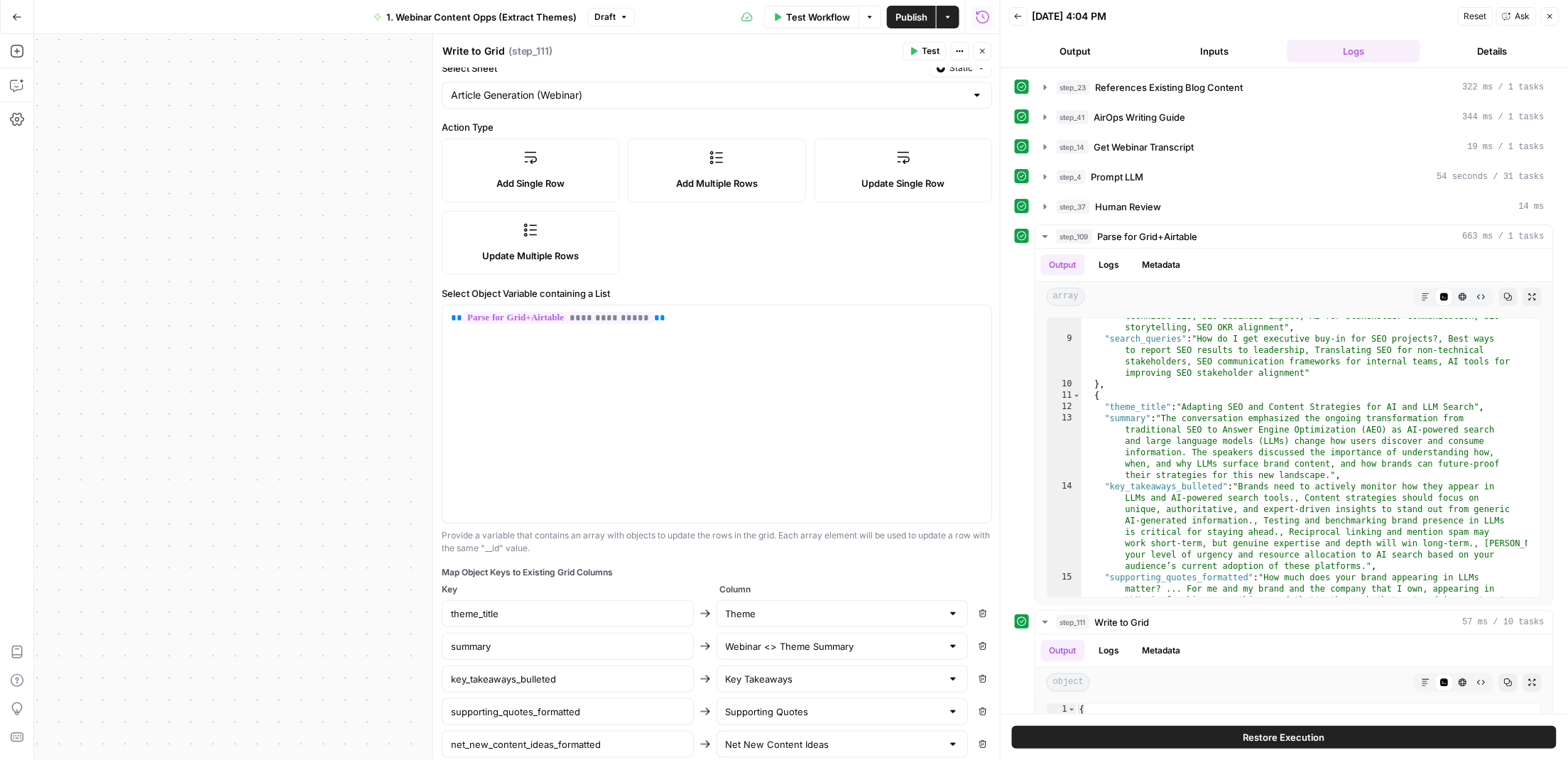
scroll to position [73, 0]
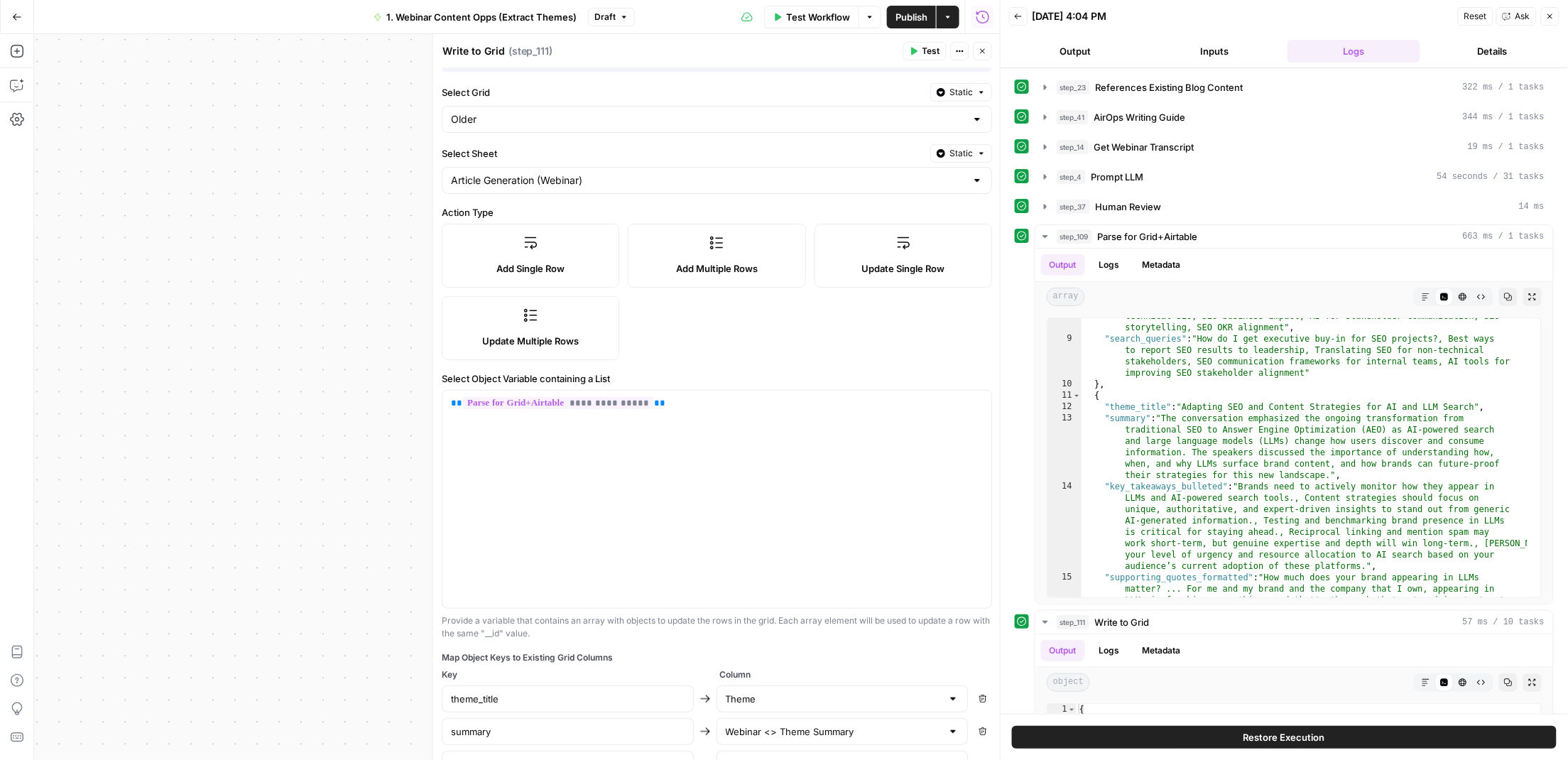
click at [745, 257] on label "Add Multiple Rows" at bounding box center [717, 256] width 178 height 64
click at [485, 333] on label "Update Multiple Rows" at bounding box center [531, 328] width 178 height 64
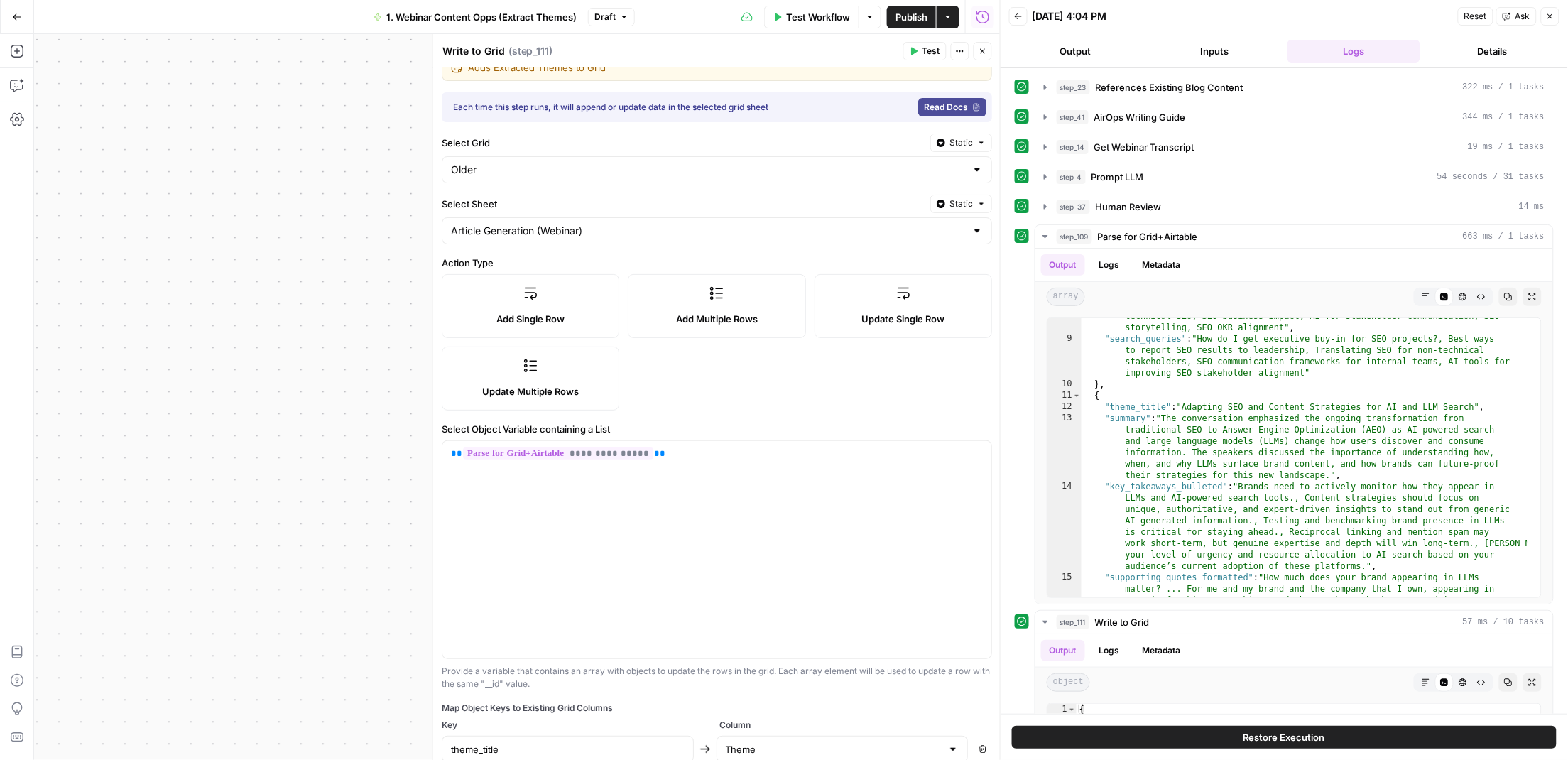
scroll to position [0, 0]
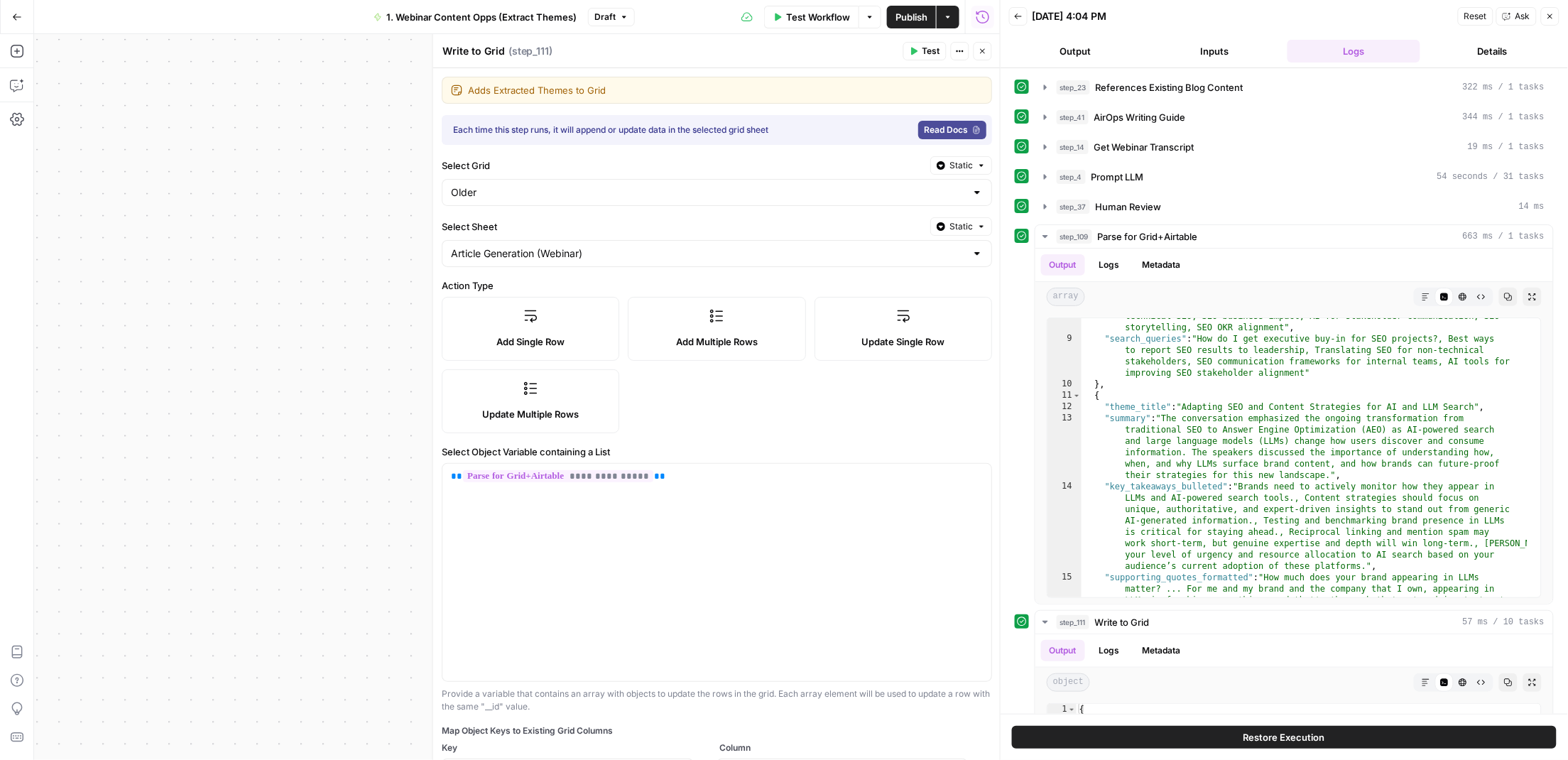
click at [947, 129] on span "Read Docs" at bounding box center [946, 131] width 45 height 13
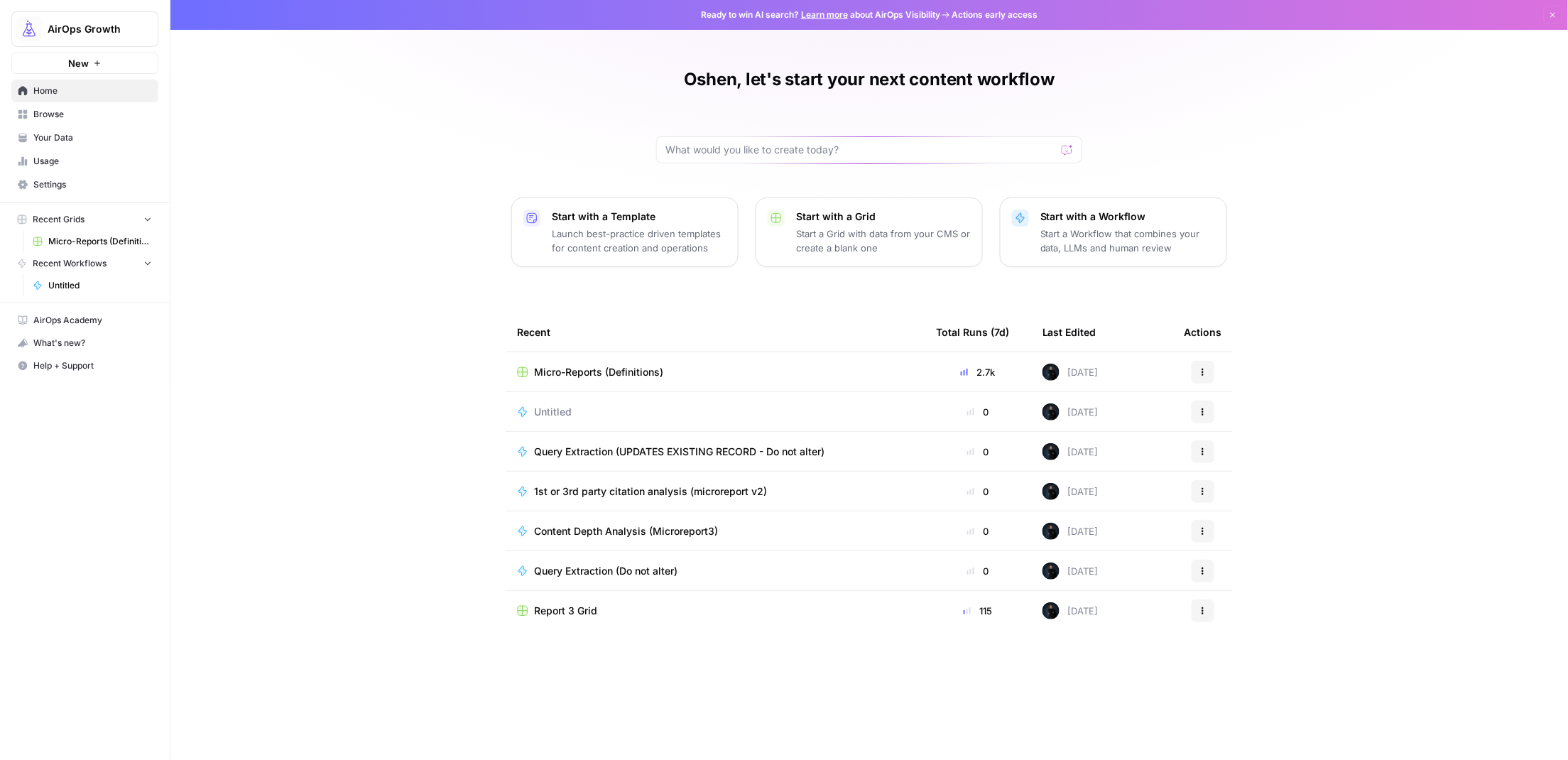
click at [81, 58] on span "New" at bounding box center [79, 62] width 21 height 14
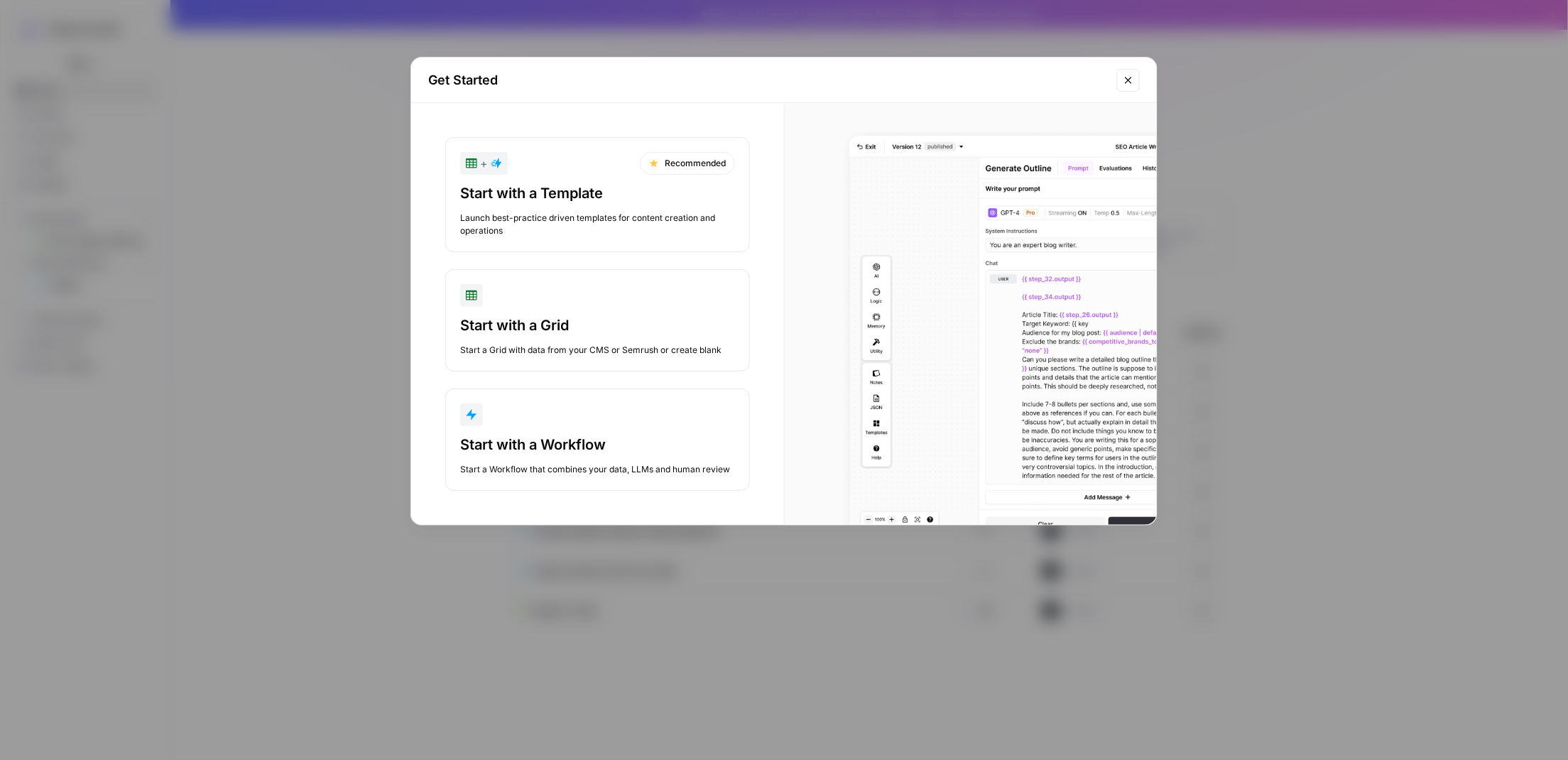
drag, startPoint x: 631, startPoint y: 472, endPoint x: 634, endPoint y: 463, distance: 9.5
click at [630, 472] on div "Start a Workflow that combines your data, LLMs and human review" at bounding box center [597, 469] width 275 height 13
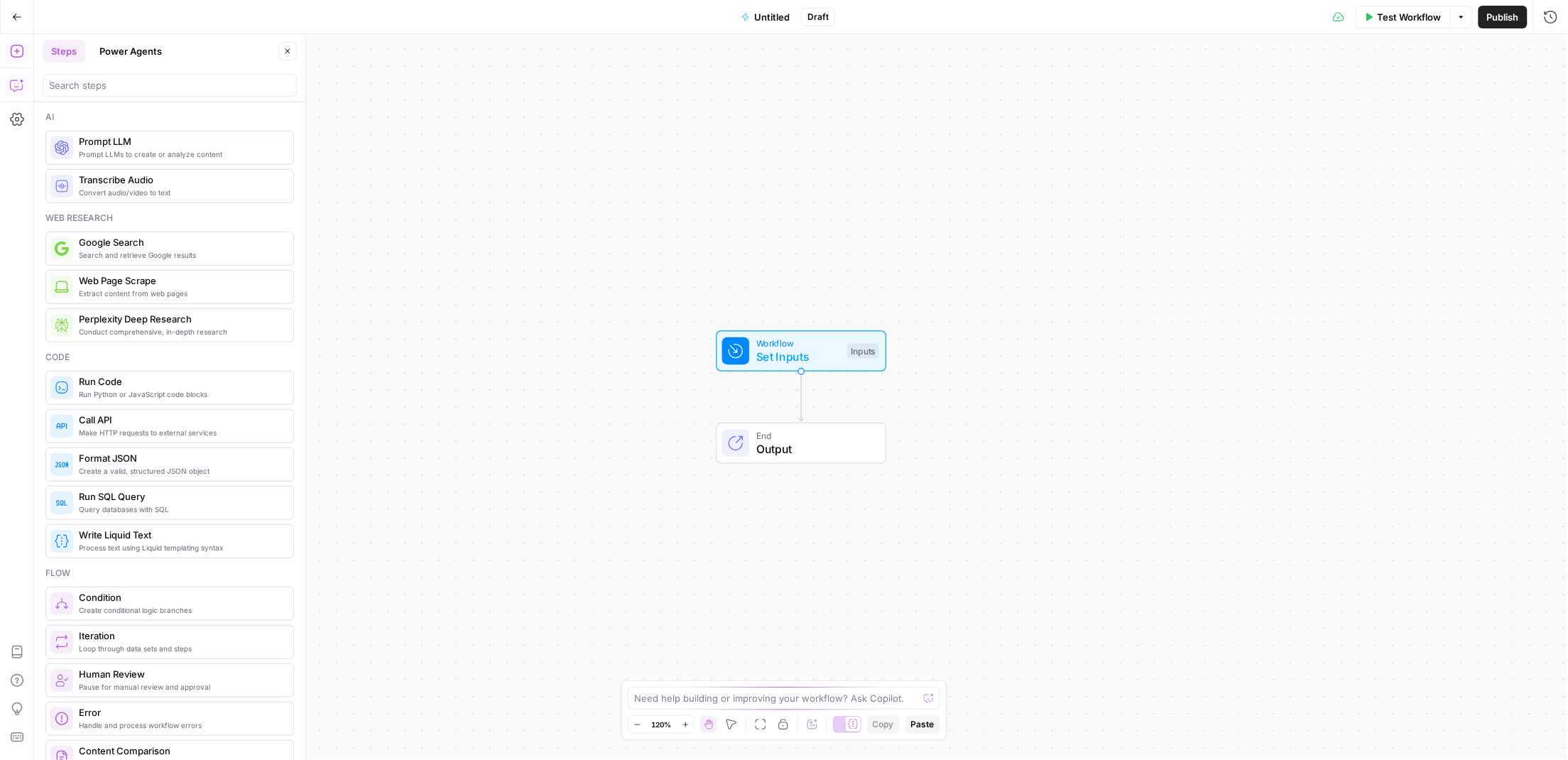
click at [17, 85] on icon "button" at bounding box center [17, 85] width 14 height 14
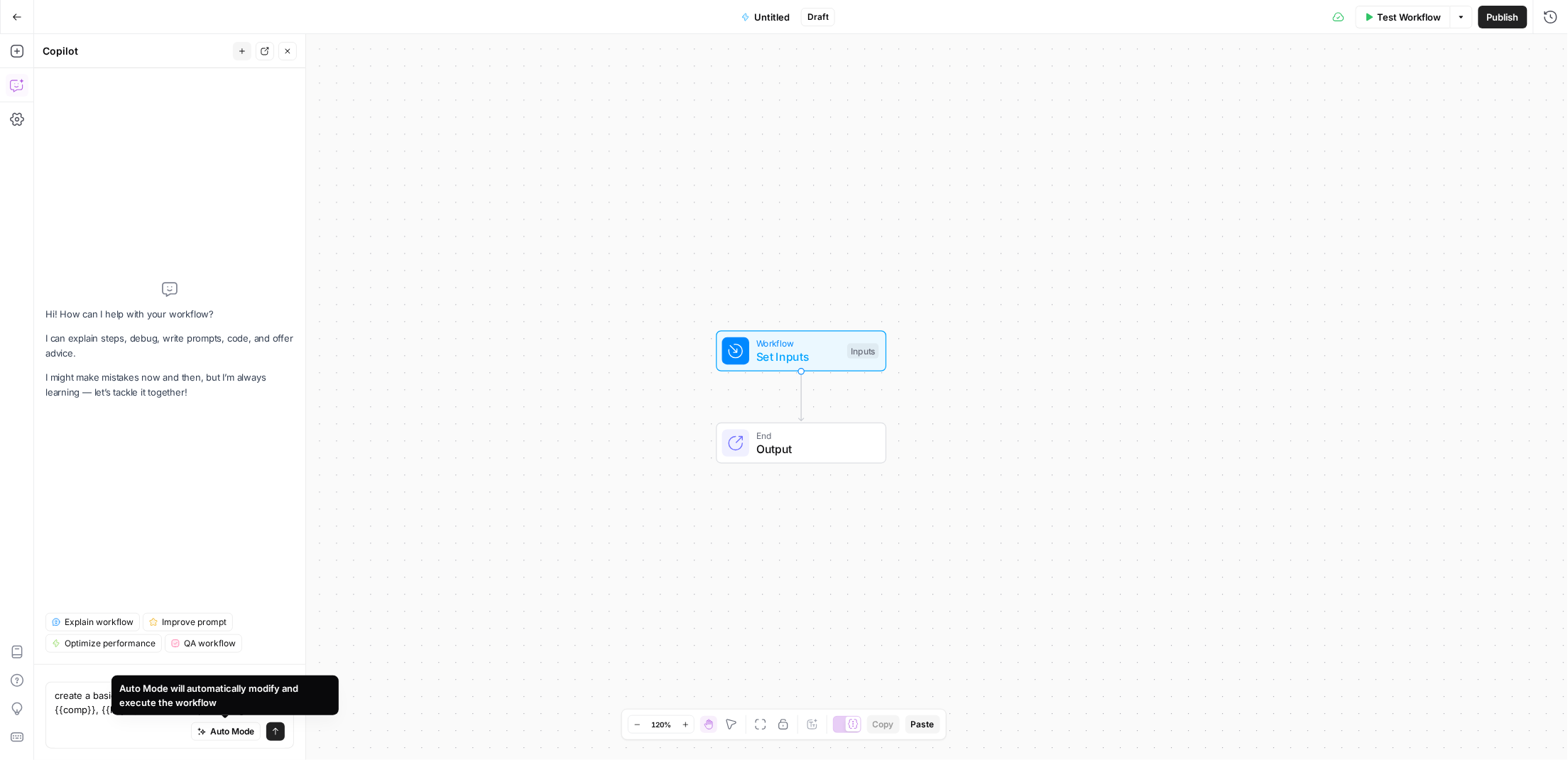
type textarea "create a basic workflow that takes the inputs: {{comp}}, {{key}}, {{car}} and u…"
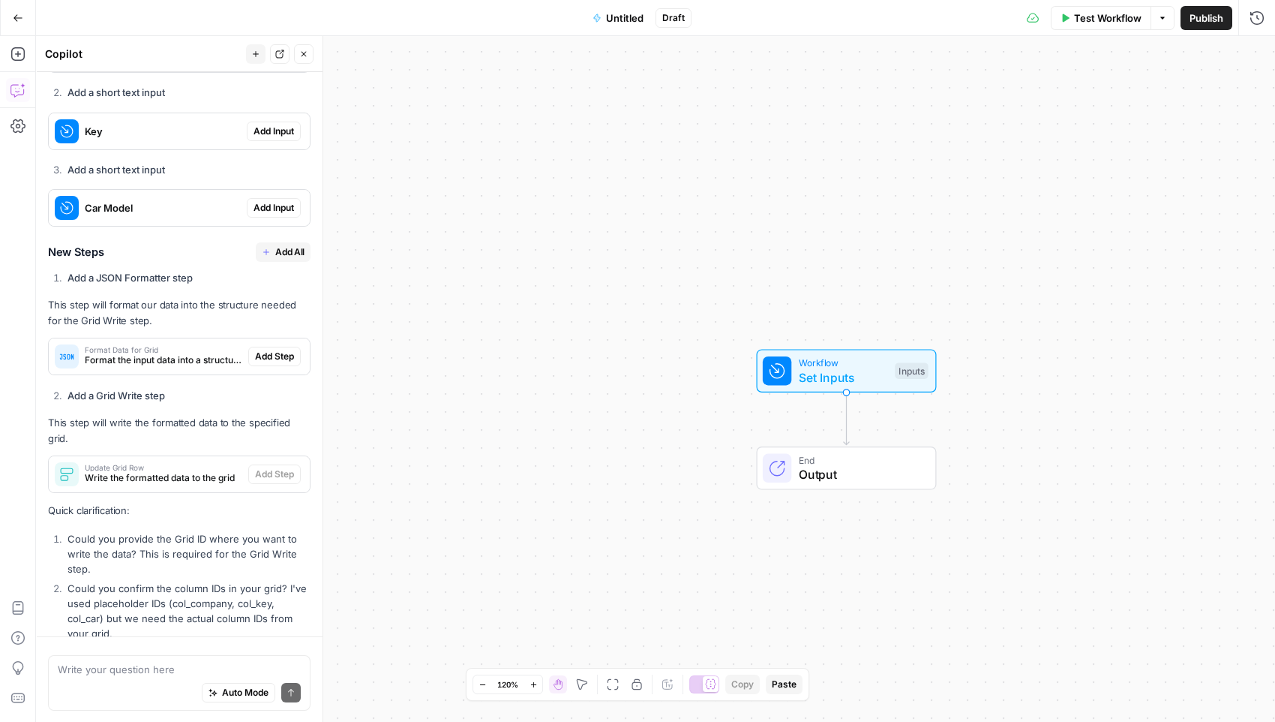
scroll to position [490, 0]
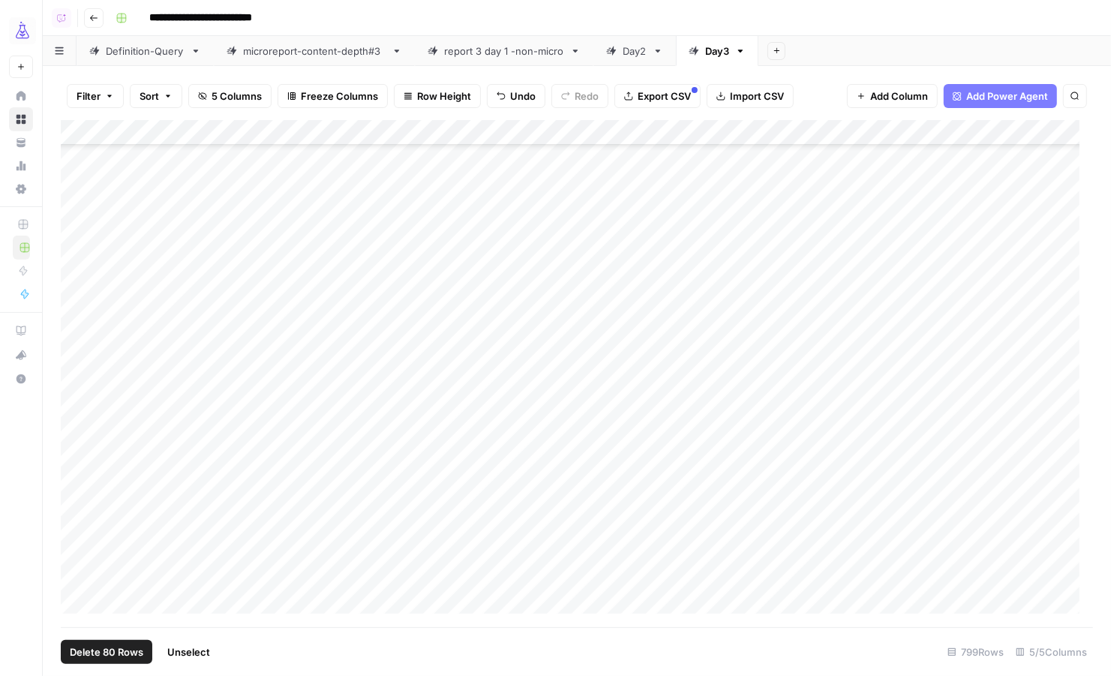
scroll to position [18051, 0]
